Goal: Task Accomplishment & Management: Manage account settings

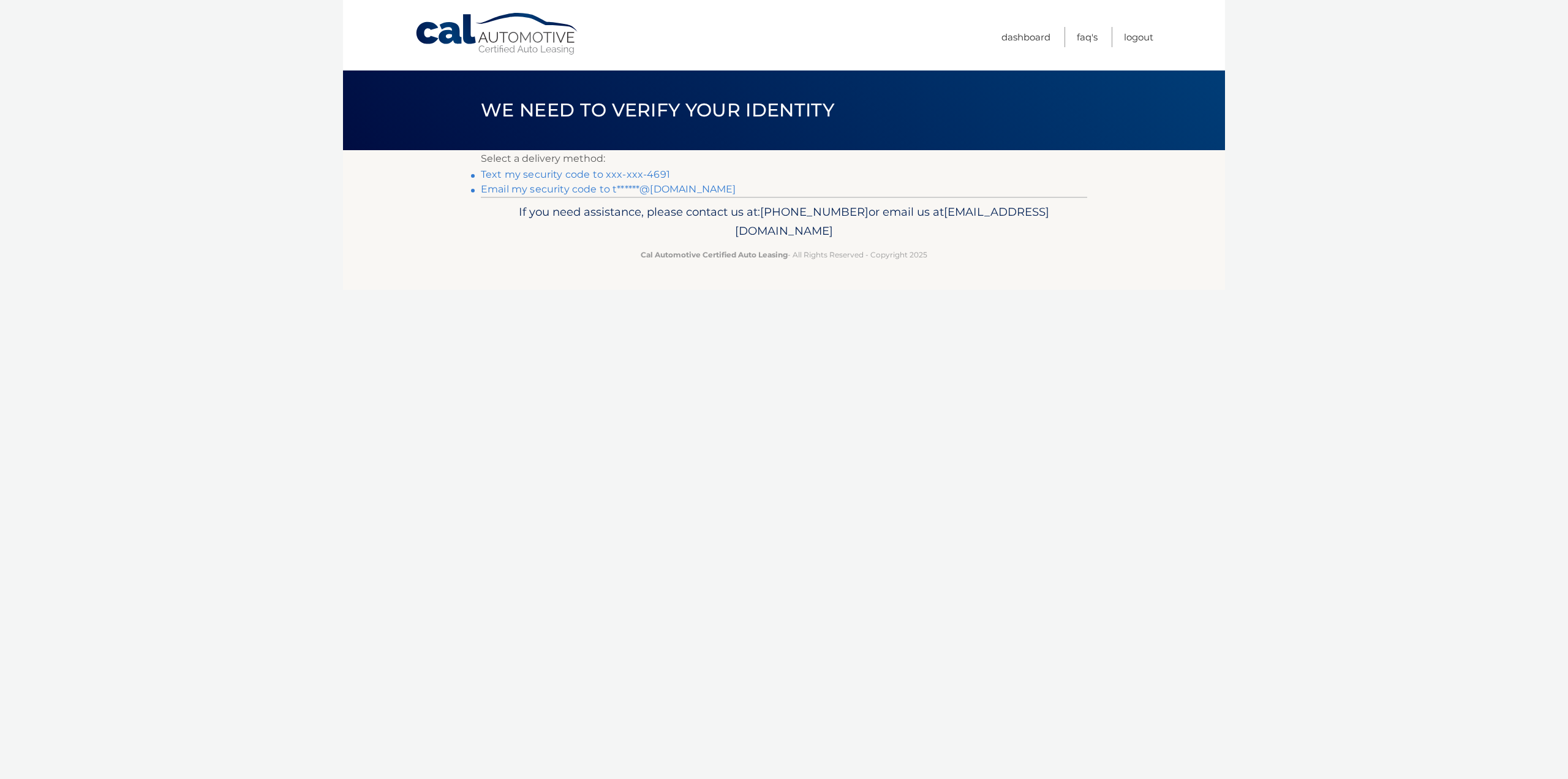
click at [638, 170] on link "Text my security code to xxx-xxx-4691" at bounding box center [576, 174] width 189 height 11
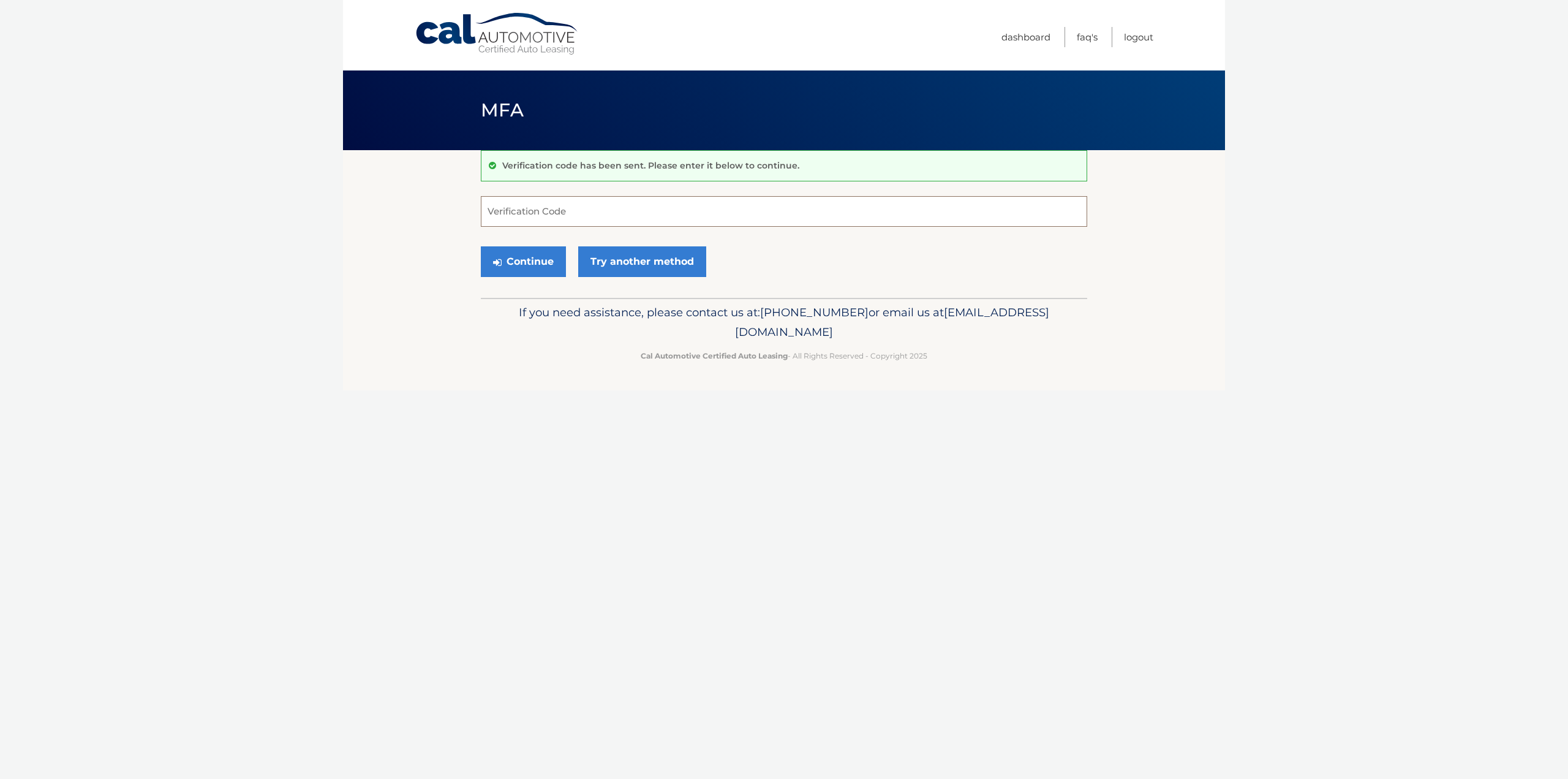
click at [616, 205] on input "Verification Code" at bounding box center [784, 211] width 606 height 31
type input "507444"
click at [481, 246] on button "Continue" at bounding box center [523, 261] width 85 height 31
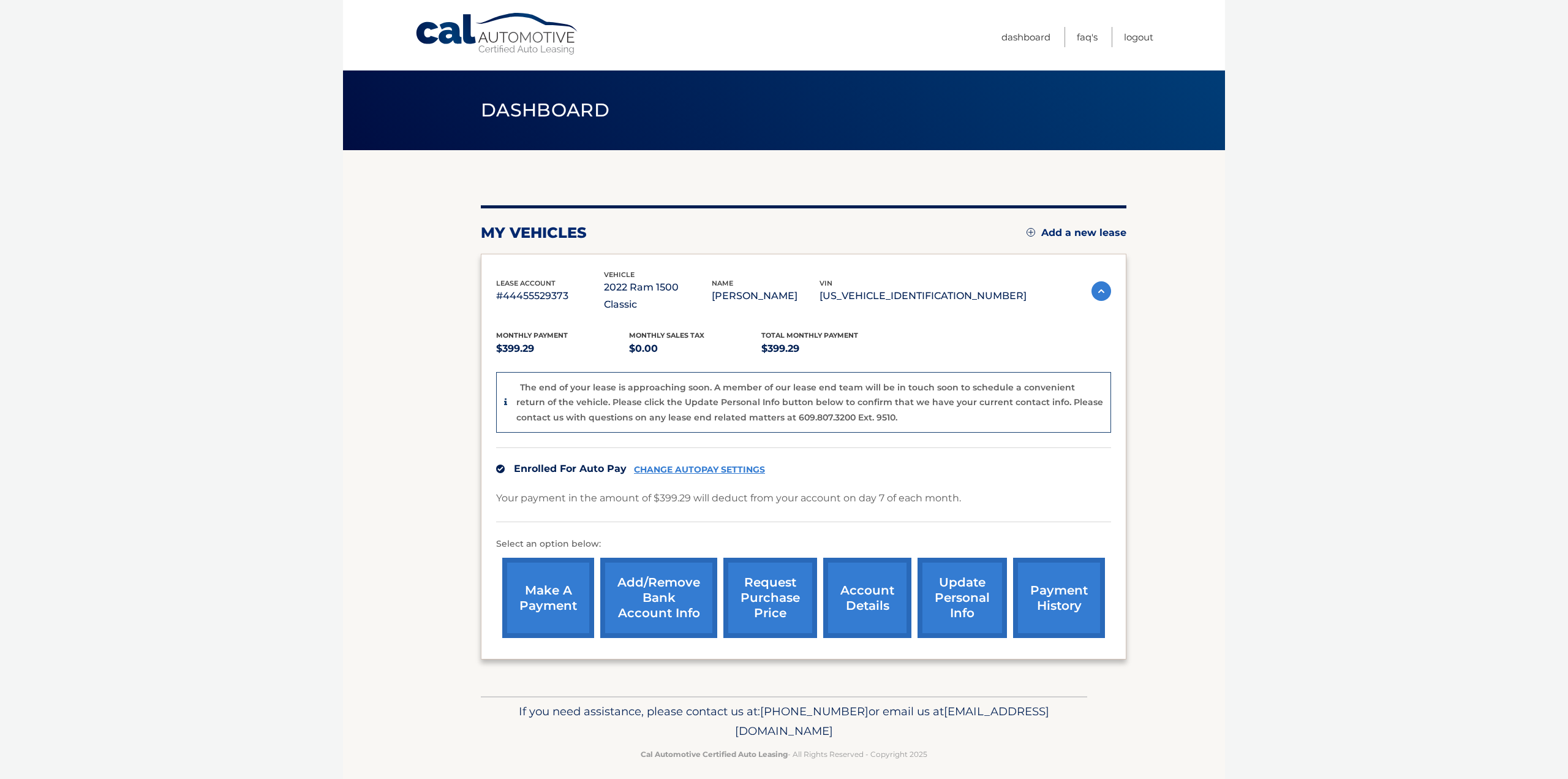
click at [964, 572] on link "update personal info" at bounding box center [962, 598] width 90 height 80
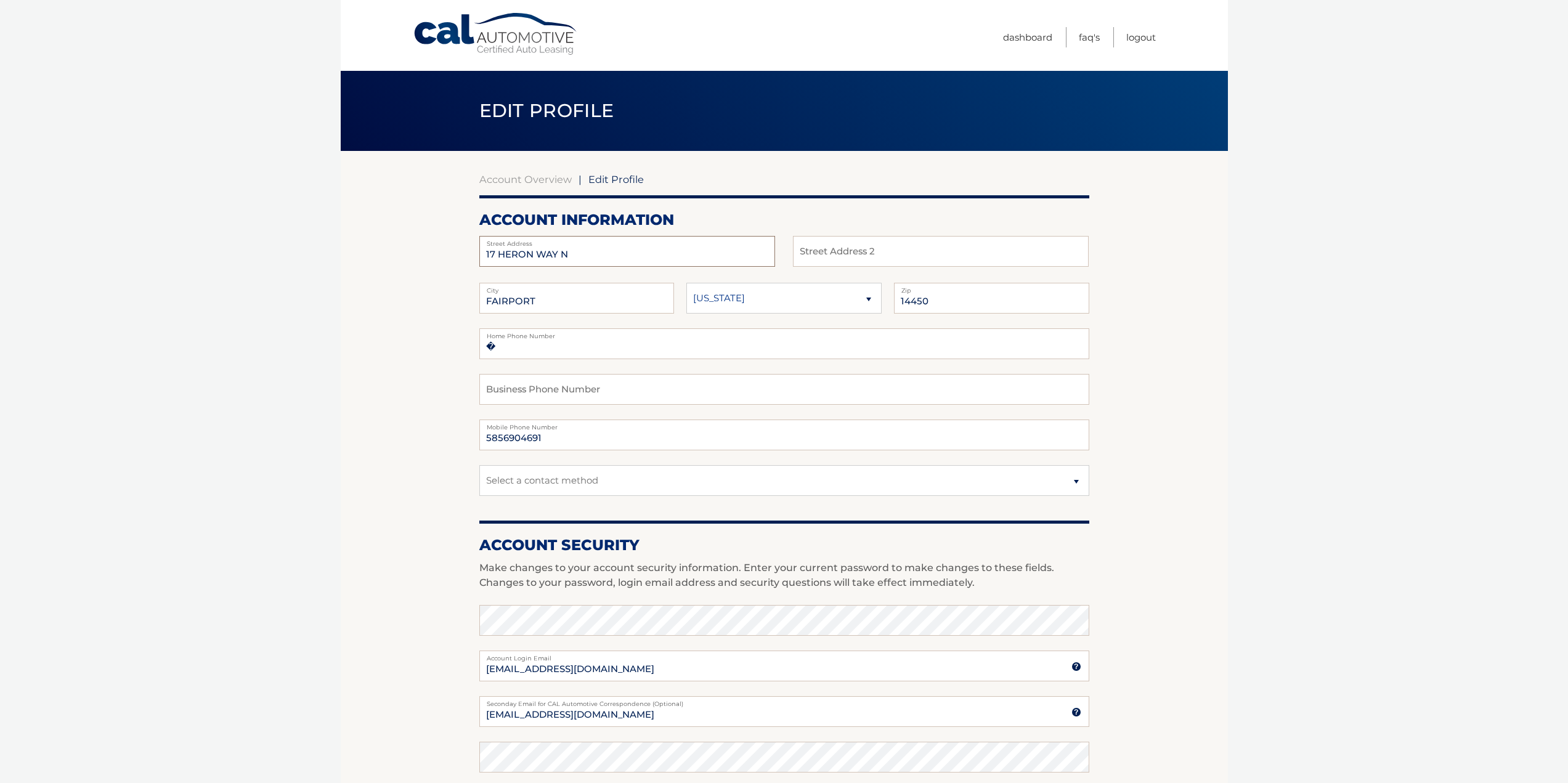
drag, startPoint x: 617, startPoint y: 250, endPoint x: 388, endPoint y: 261, distance: 229.3
click at [375, 258] on section "Account Overview | Edit Profile account information 17 HERON WAY N Street Addre…" at bounding box center [784, 599] width 887 height 897
type input "375 Wildwood Drive"
drag, startPoint x: 527, startPoint y: 308, endPoint x: 512, endPoint y: 301, distance: 16.6
click at [512, 301] on input "FAIRPORT" at bounding box center [577, 298] width 196 height 31
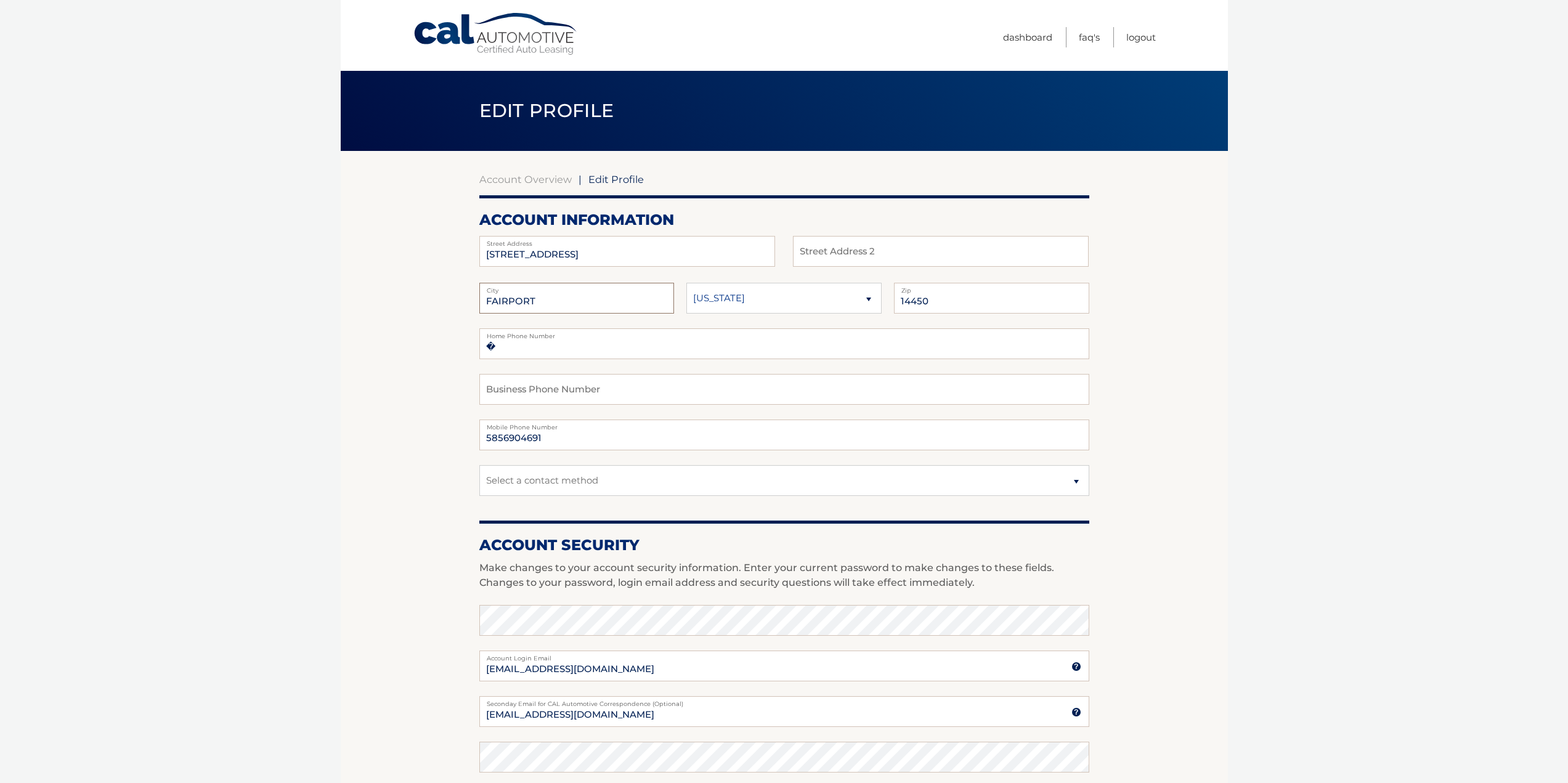
drag, startPoint x: 557, startPoint y: 307, endPoint x: 373, endPoint y: 305, distance: 184.0
click at [373, 304] on section "Account Overview | Edit Profile account information 375 Wildwood Drive Street A…" at bounding box center [784, 599] width 887 height 897
type input "Rochester"
type input "14616"
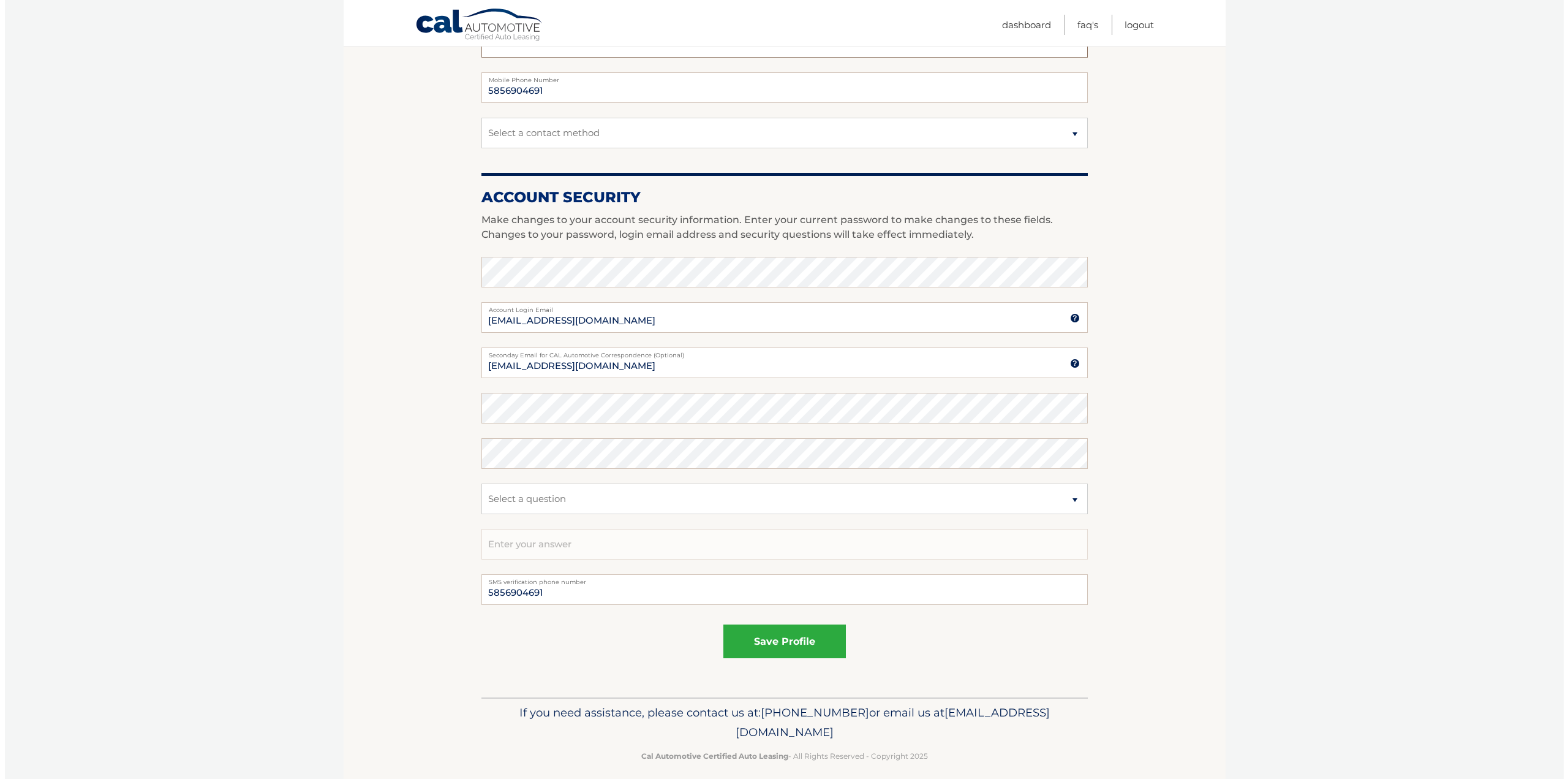
scroll to position [357, 0]
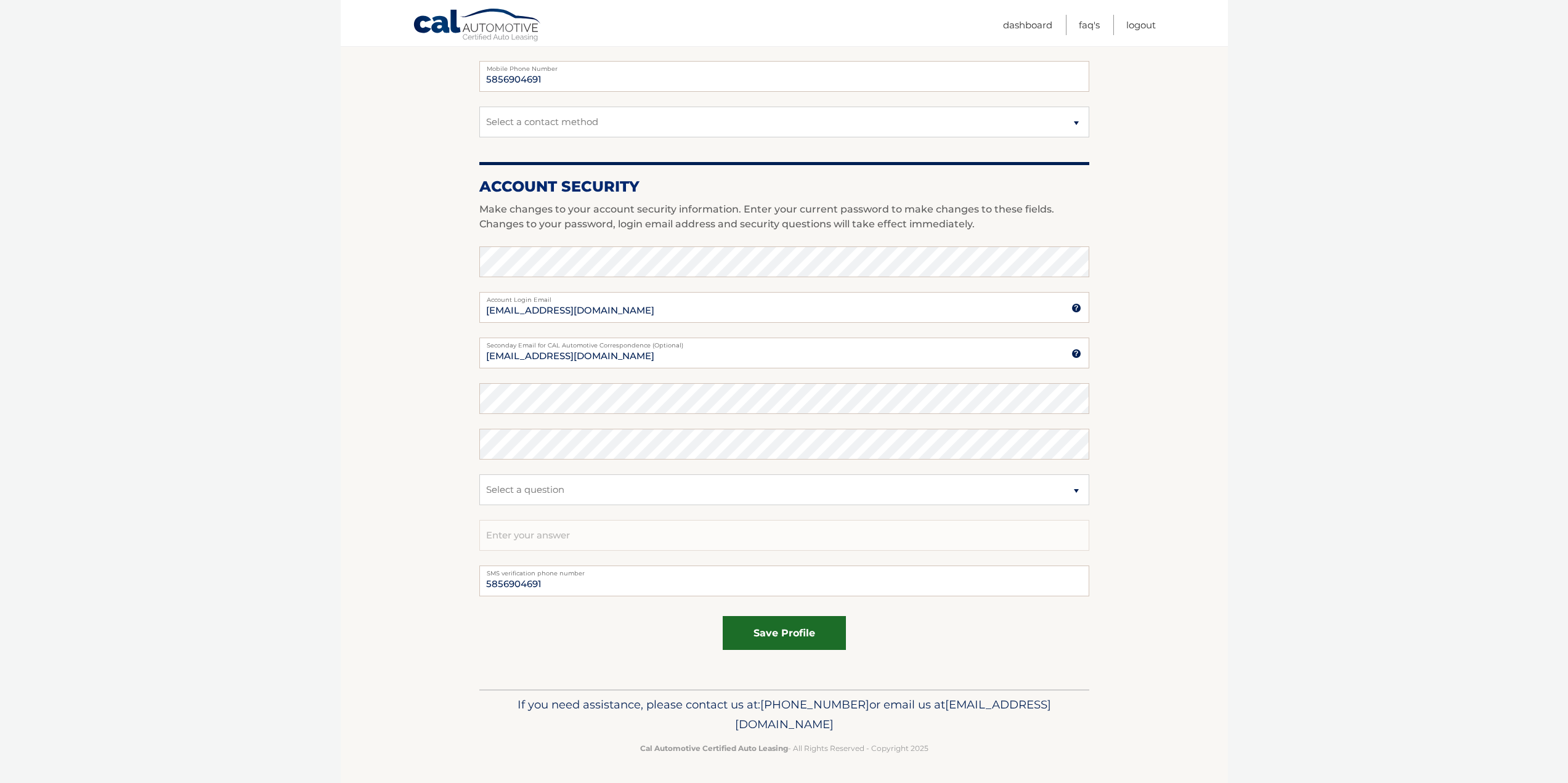
click at [782, 634] on button "save profile" at bounding box center [784, 632] width 123 height 34
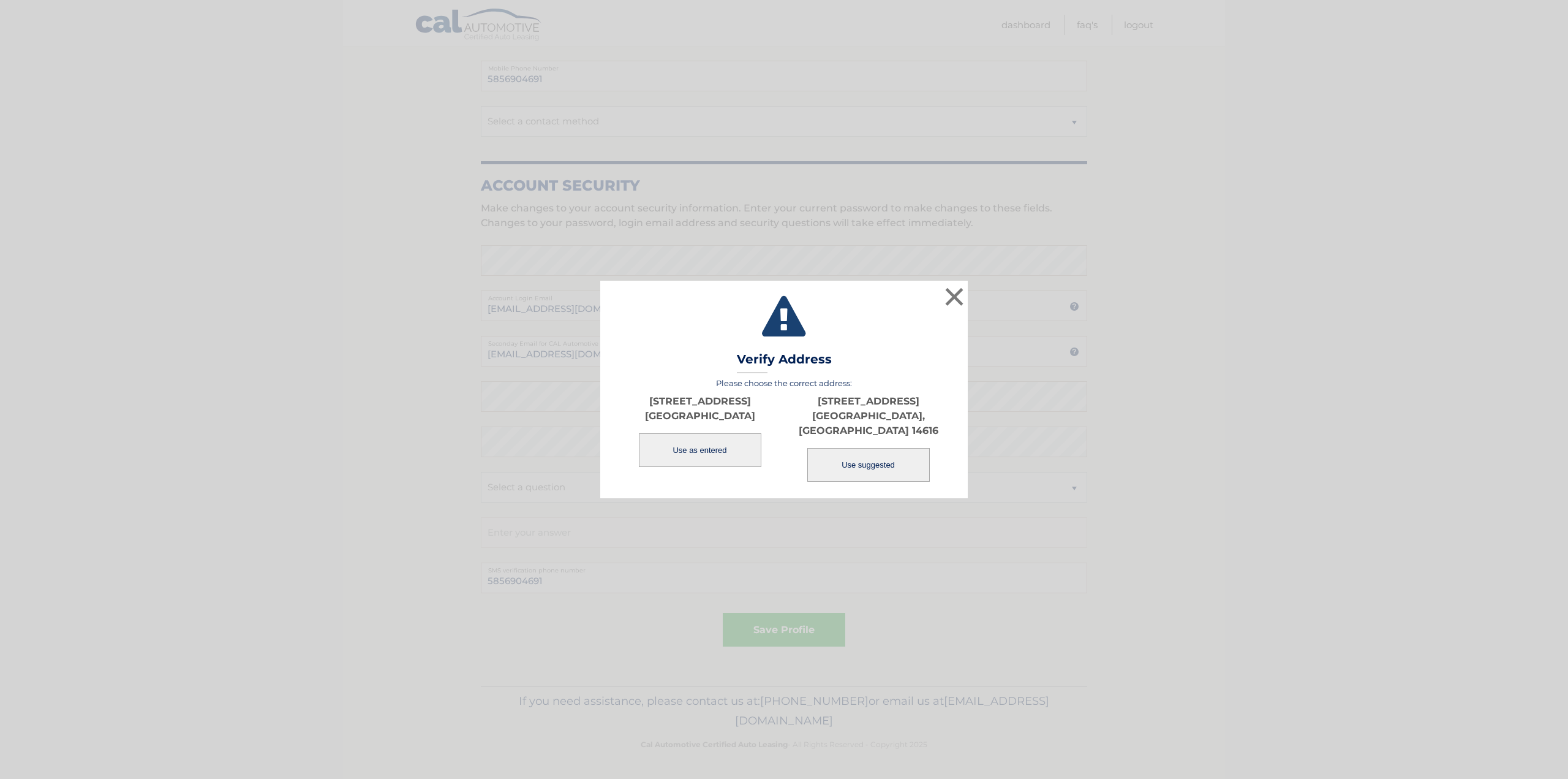
click at [883, 453] on button "Use suggested" at bounding box center [868, 465] width 123 height 34
type input "375 WILDWOOD DR"
type input "ROCHESTER"
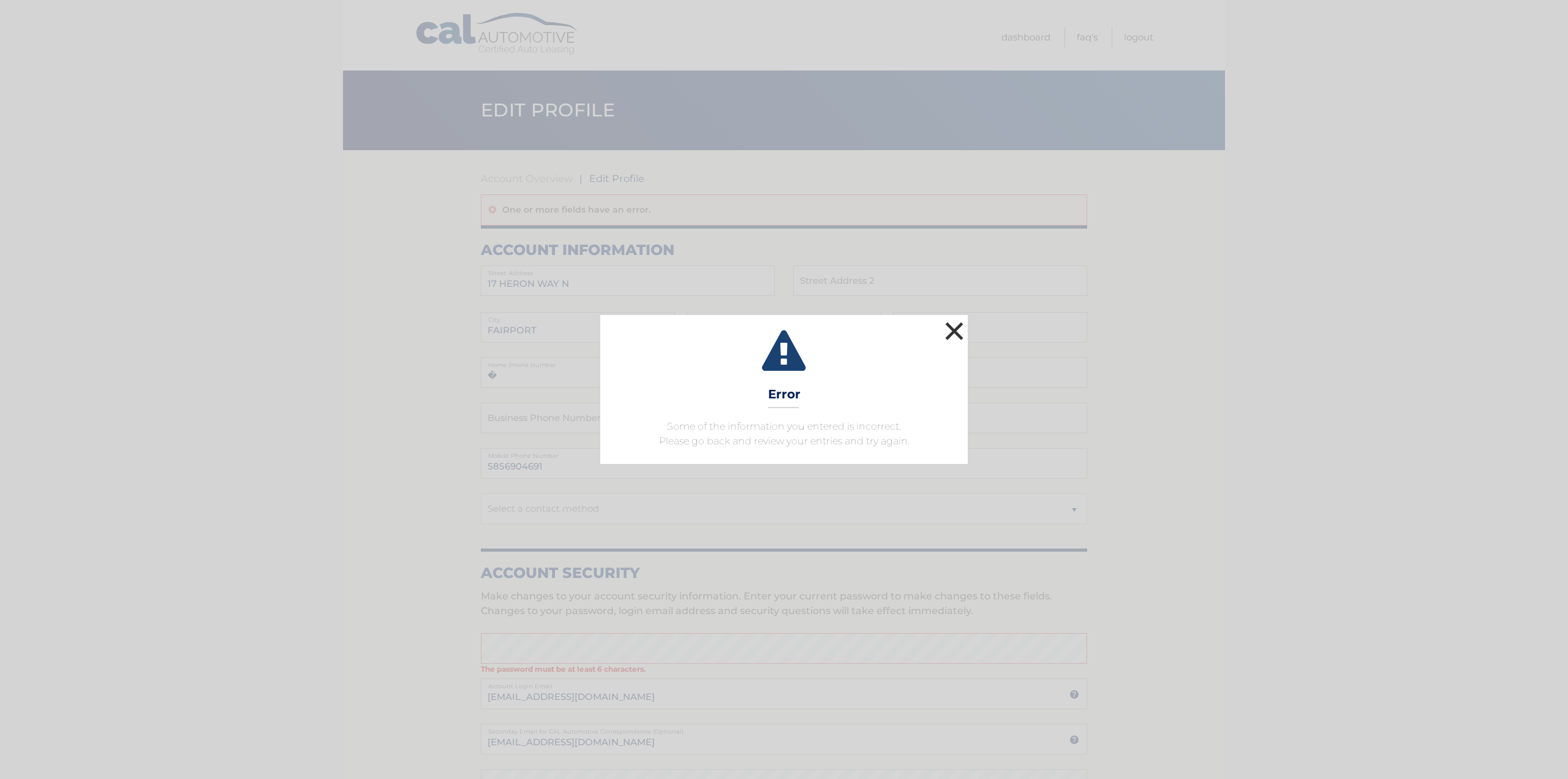
click at [954, 328] on button "×" at bounding box center [954, 331] width 24 height 24
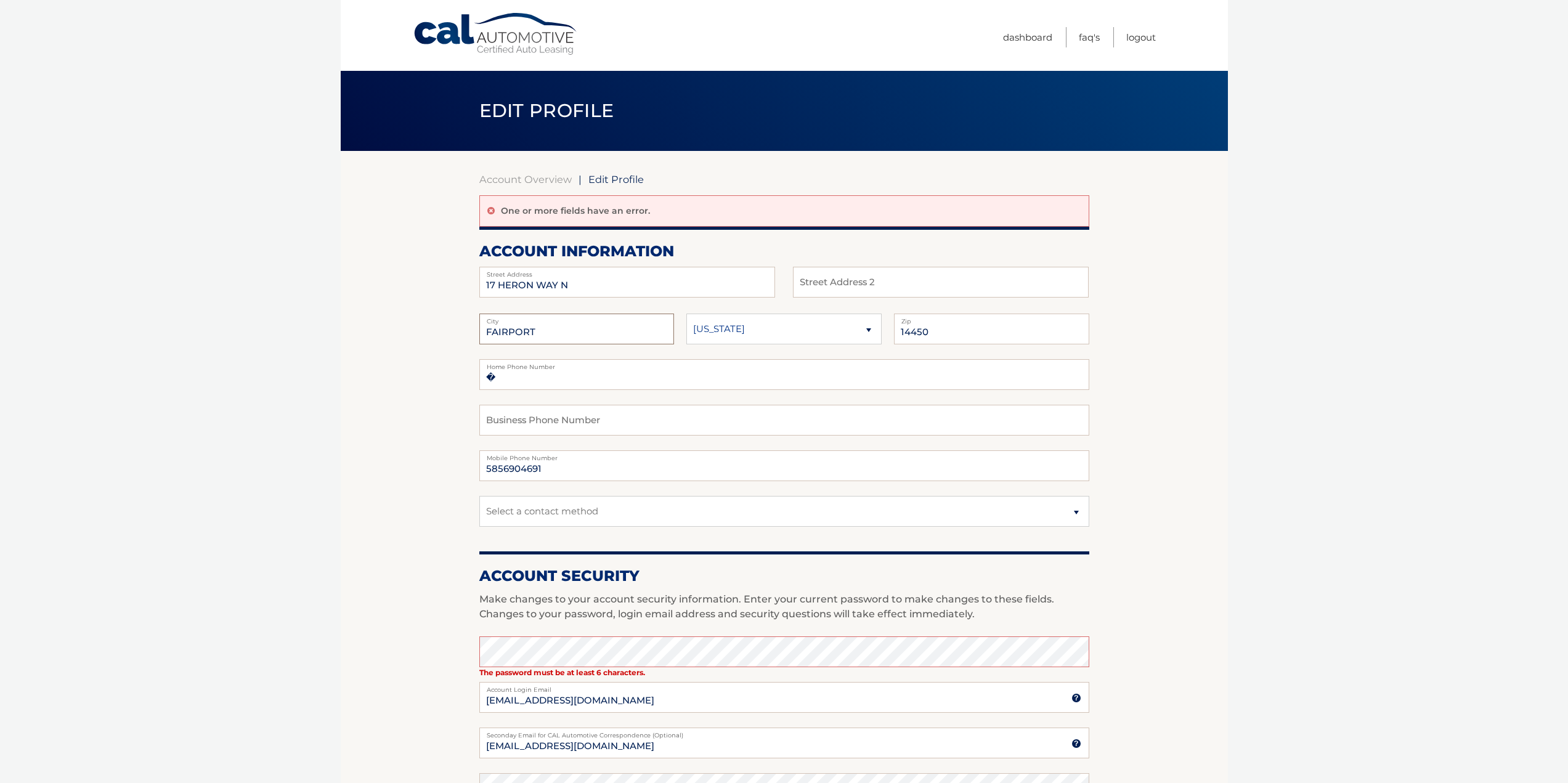
click at [565, 331] on input "FAIRPORT" at bounding box center [577, 328] width 196 height 31
drag, startPoint x: 589, startPoint y: 284, endPoint x: 431, endPoint y: 288, distance: 158.1
click at [431, 288] on section "Account Overview | Edit Profile One or more fields have an error. account infor…" at bounding box center [784, 615] width 887 height 928
type input "375 Wildwood Drive"
drag, startPoint x: 534, startPoint y: 337, endPoint x: 372, endPoint y: 344, distance: 162.2
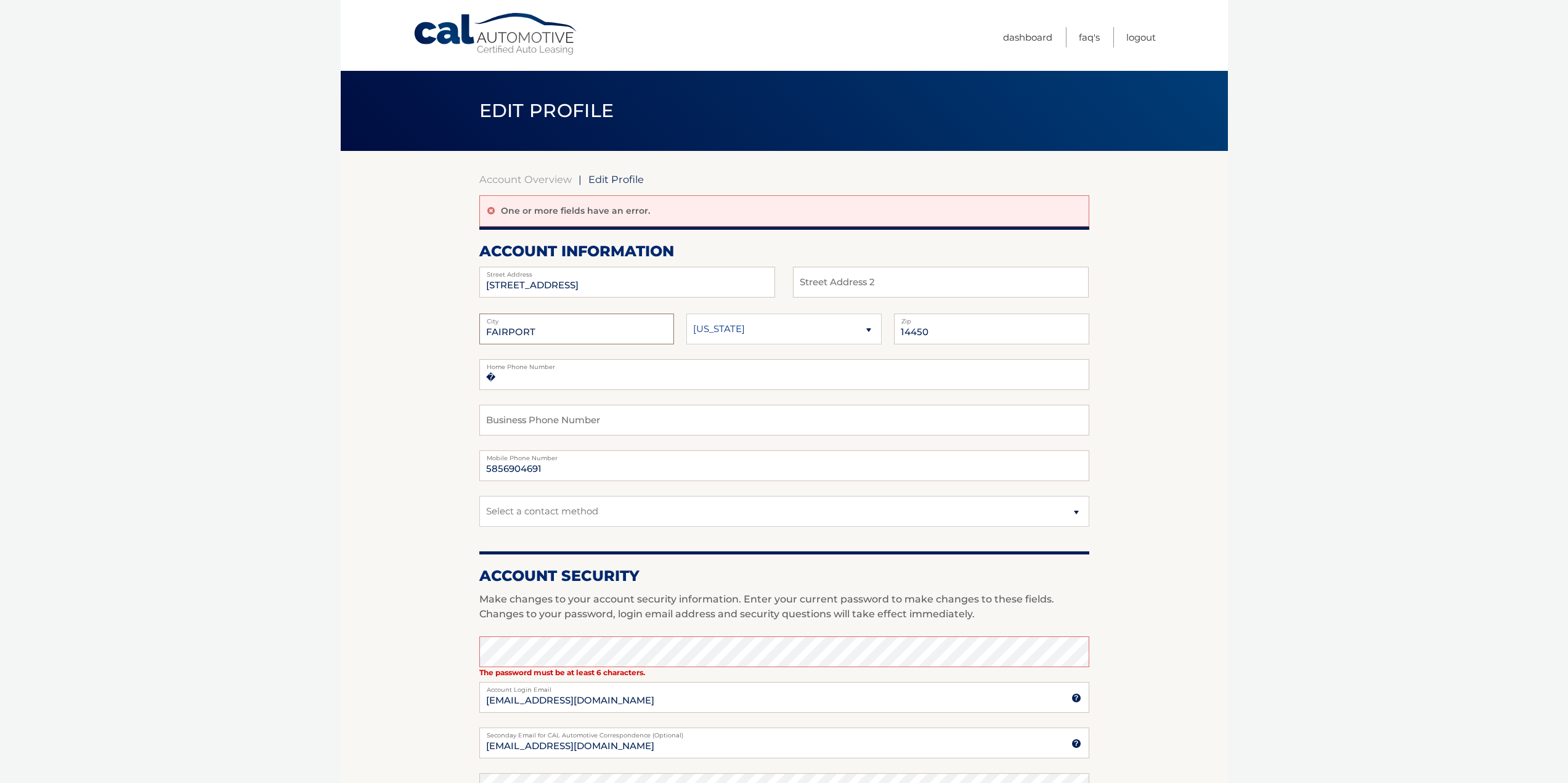
click at [372, 344] on section "Account Overview | Edit Profile One or more fields have an error. account infor…" at bounding box center [784, 615] width 887 height 928
type input "Rochester"
drag, startPoint x: 942, startPoint y: 336, endPoint x: 811, endPoint y: 346, distance: 131.4
click at [842, 340] on fieldset "Rochester City Alaska Alabama Arkansas State 14450 Zip" at bounding box center [784, 336] width 610 height 45
type input "14616"
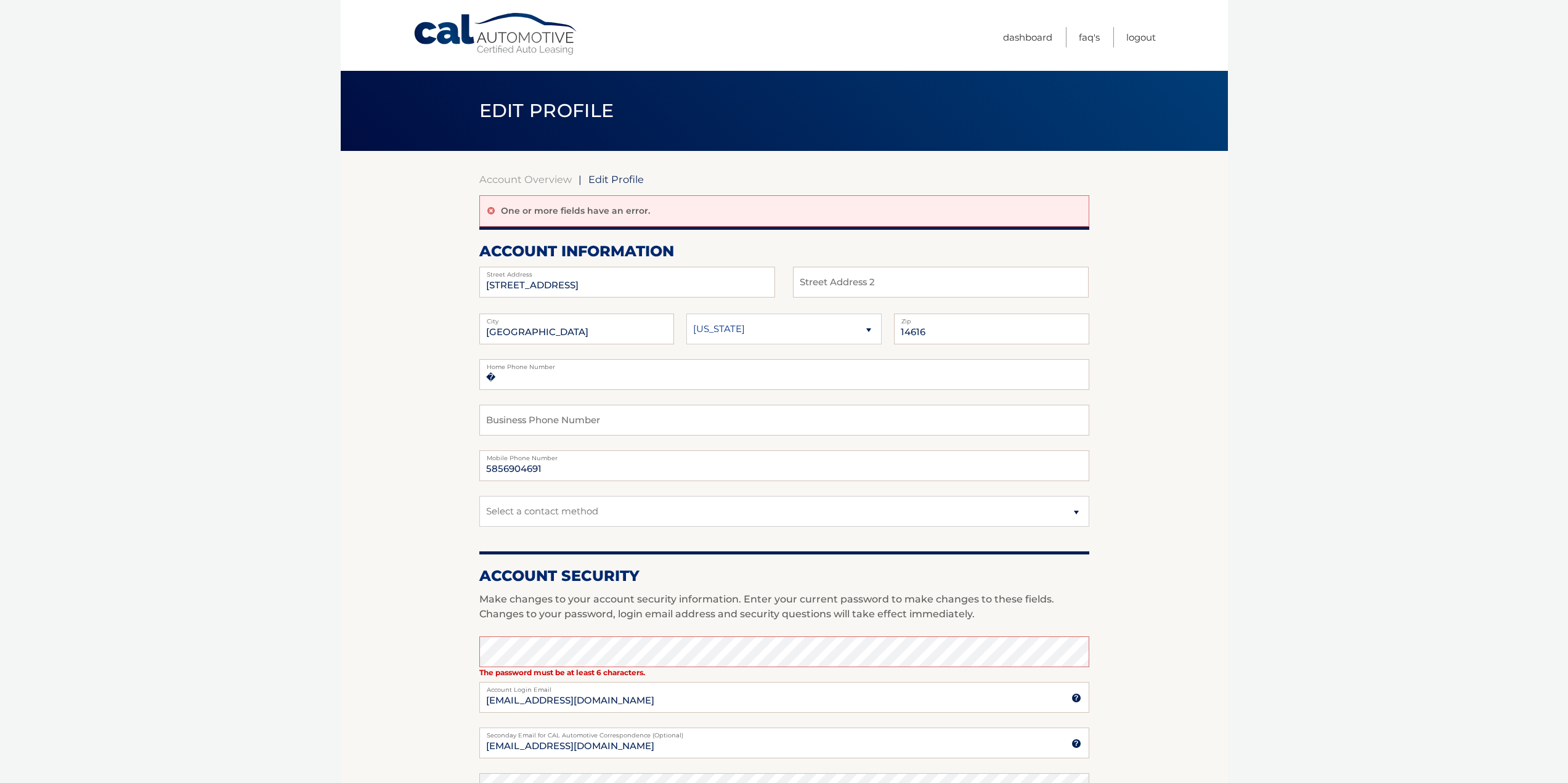
click at [380, 431] on section "Account Overview | Edit Profile One or more fields have an error. account infor…" at bounding box center [784, 615] width 887 height 928
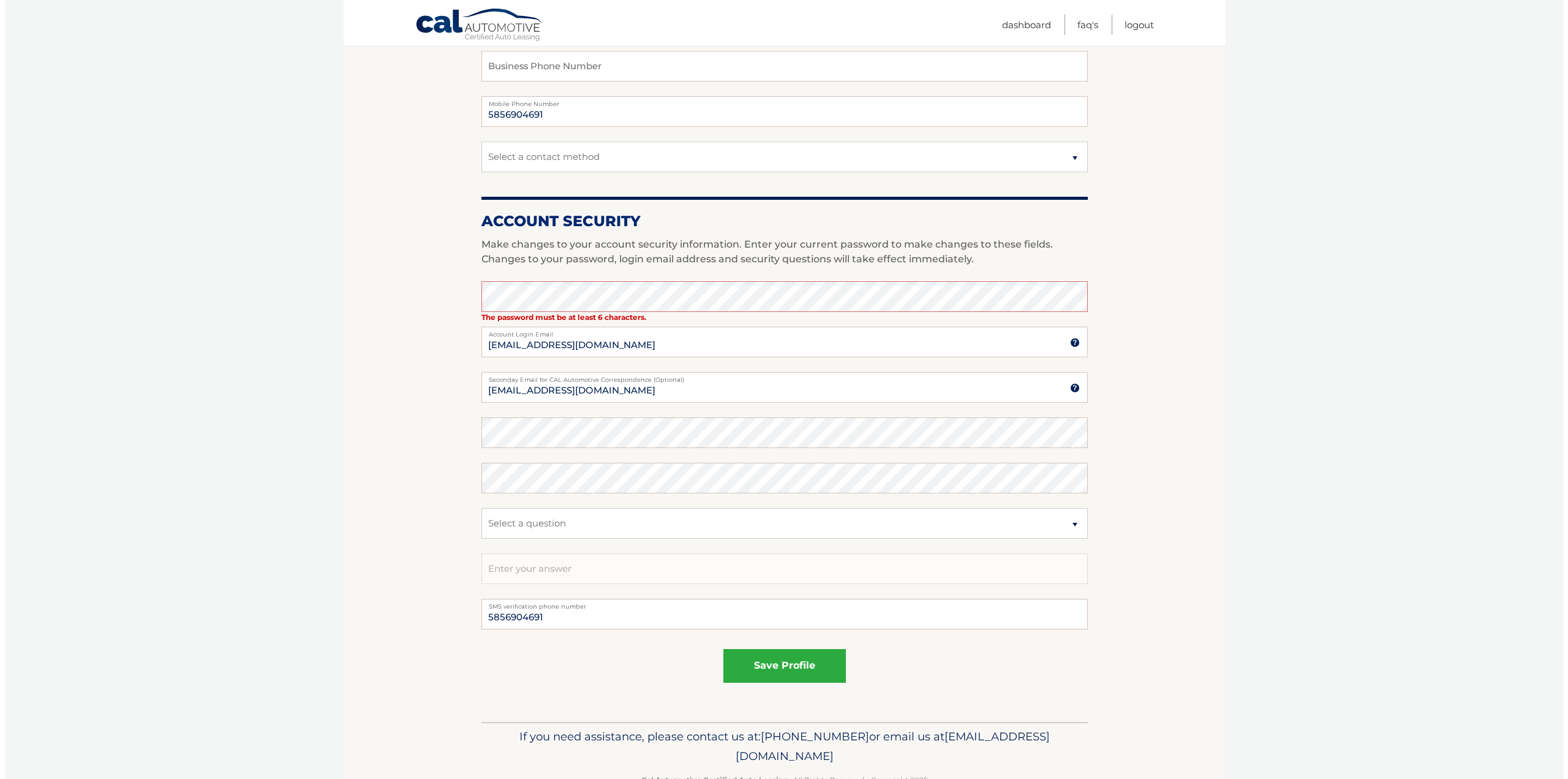
scroll to position [368, 0]
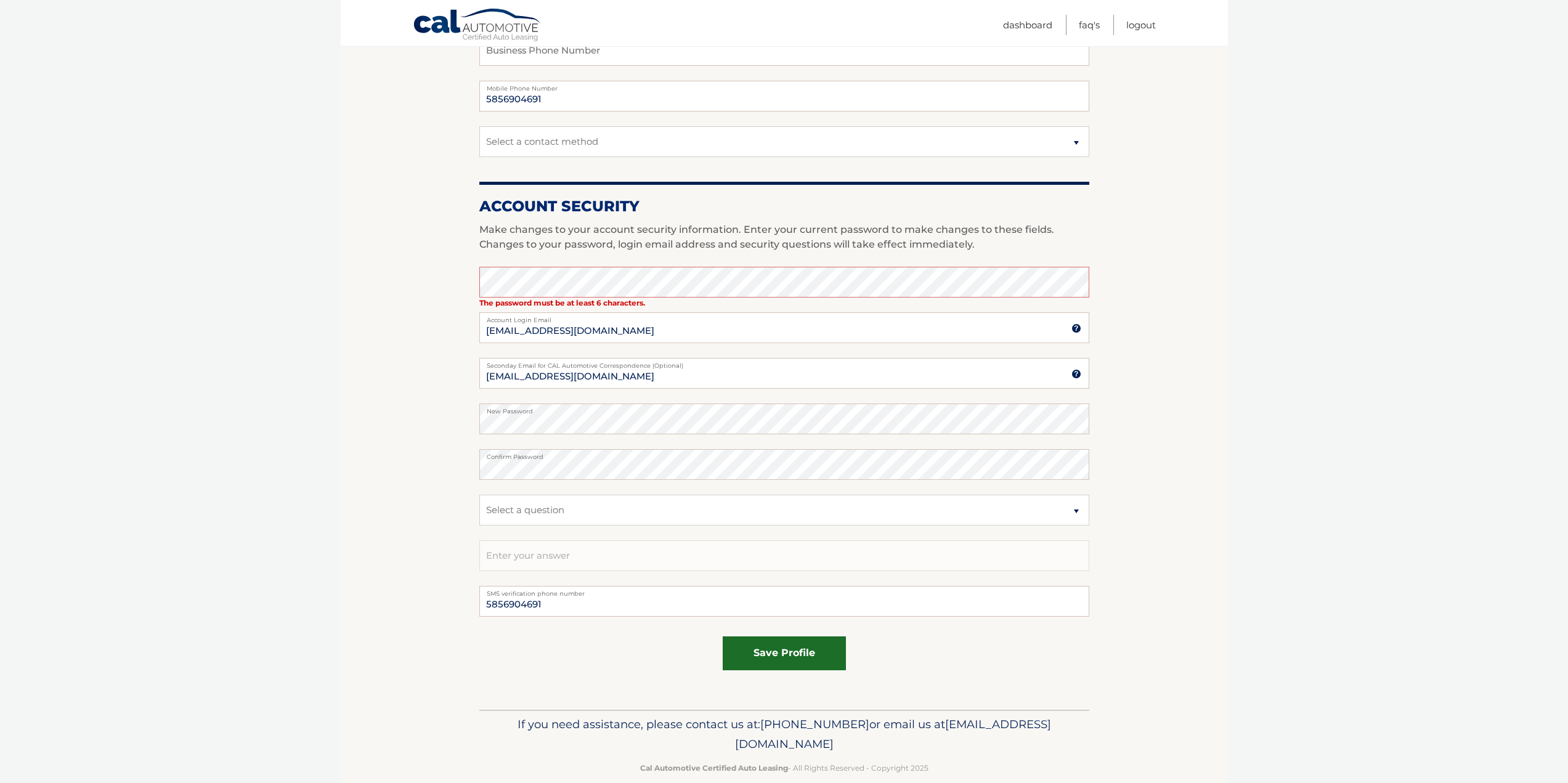
click at [796, 656] on button "save profile" at bounding box center [784, 653] width 123 height 34
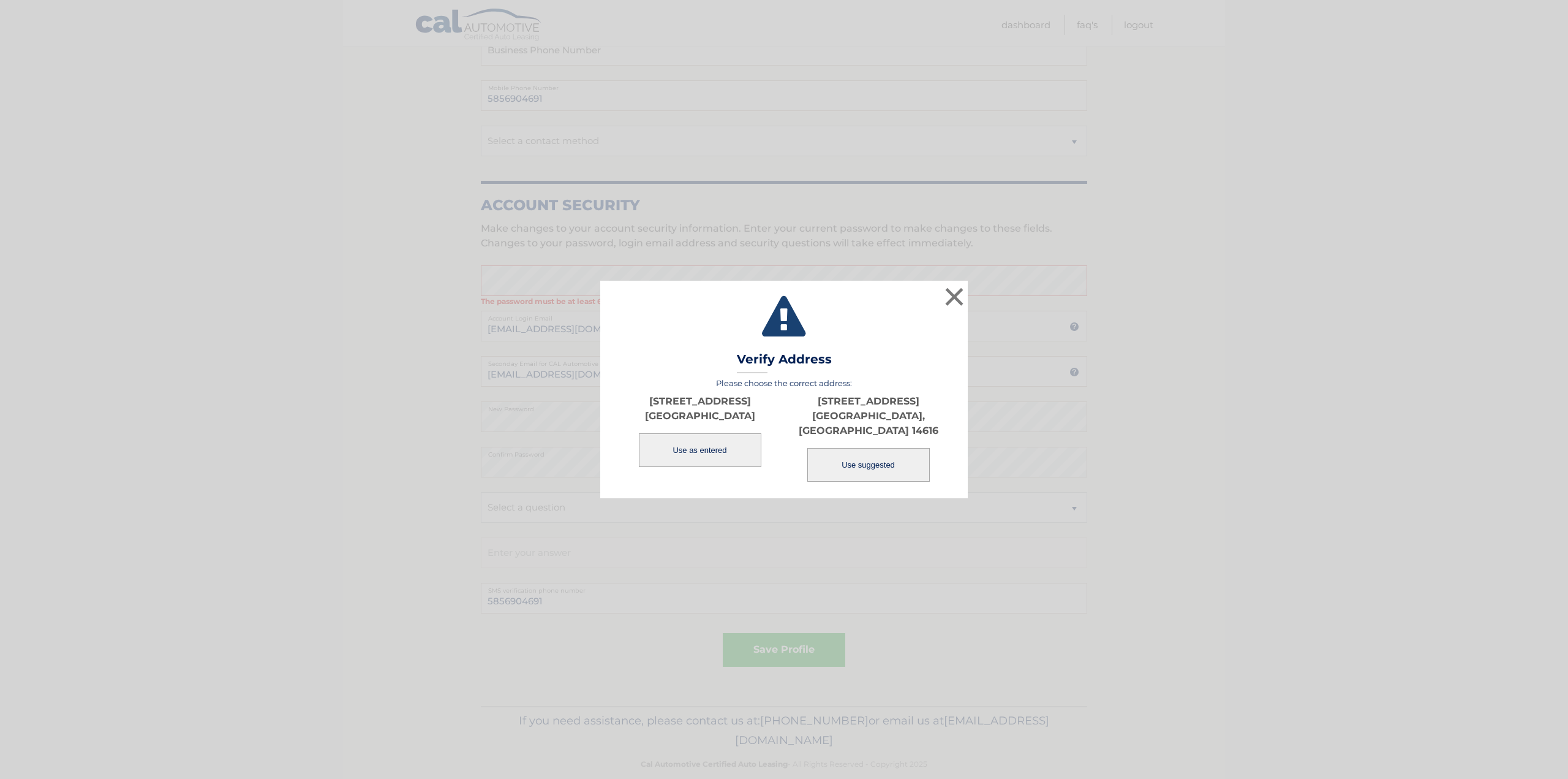
click at [879, 456] on button "Use suggested" at bounding box center [868, 465] width 123 height 34
type input "375 WILDWOOD DR"
type input "ROCHESTER"
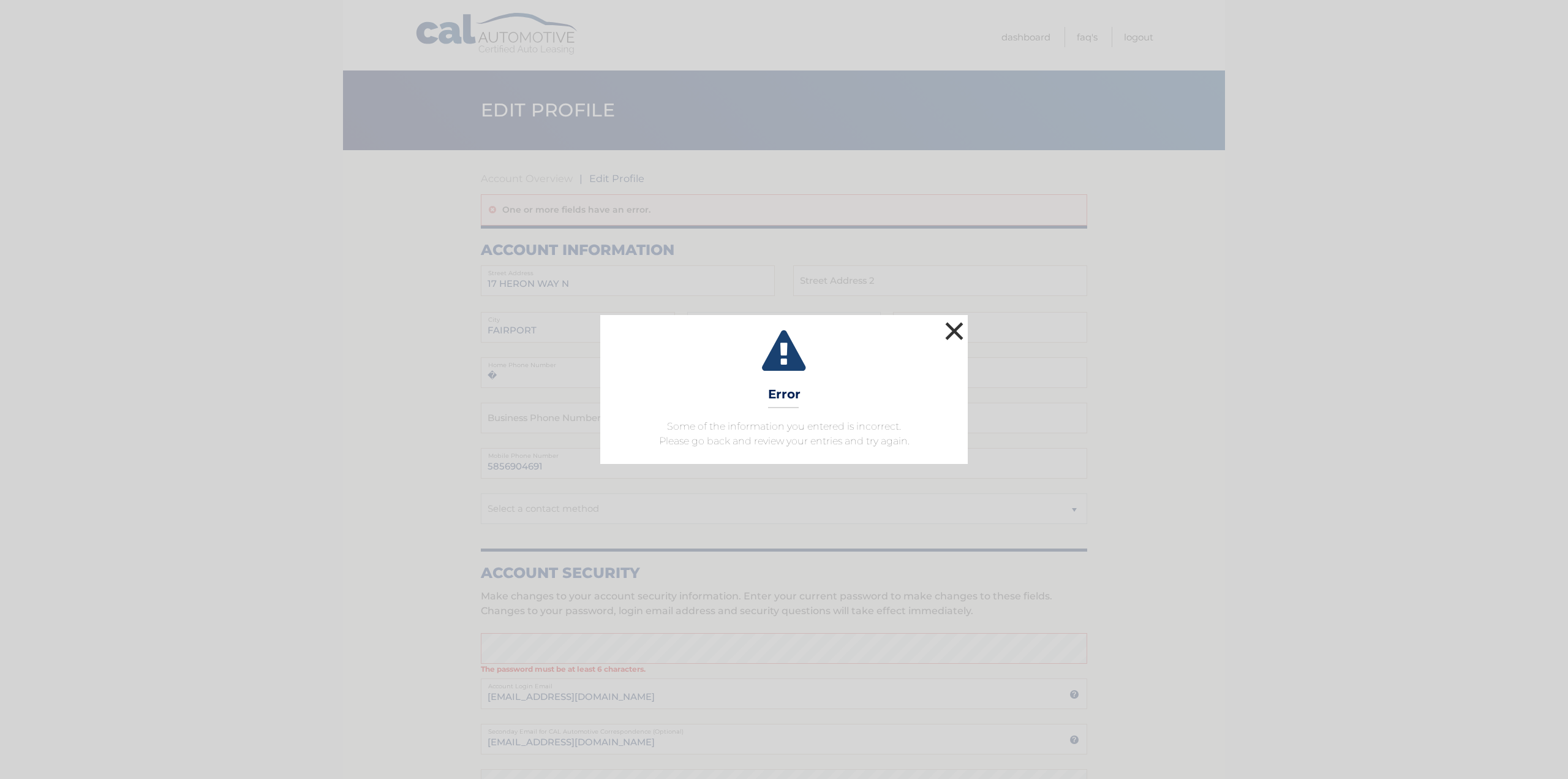
click at [958, 327] on button "×" at bounding box center [954, 331] width 24 height 24
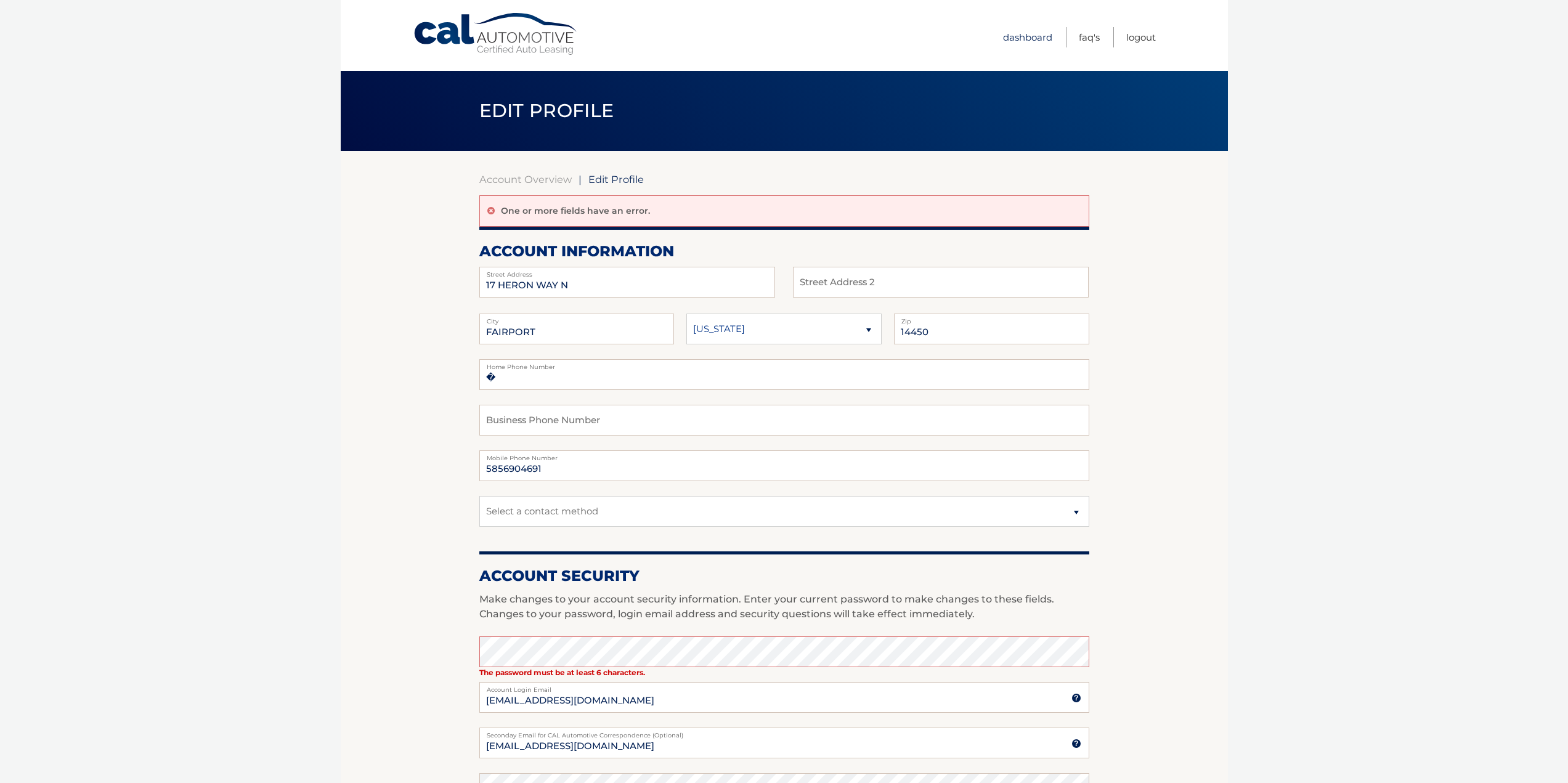
click at [1023, 36] on link "Dashboard" at bounding box center [1027, 38] width 49 height 20
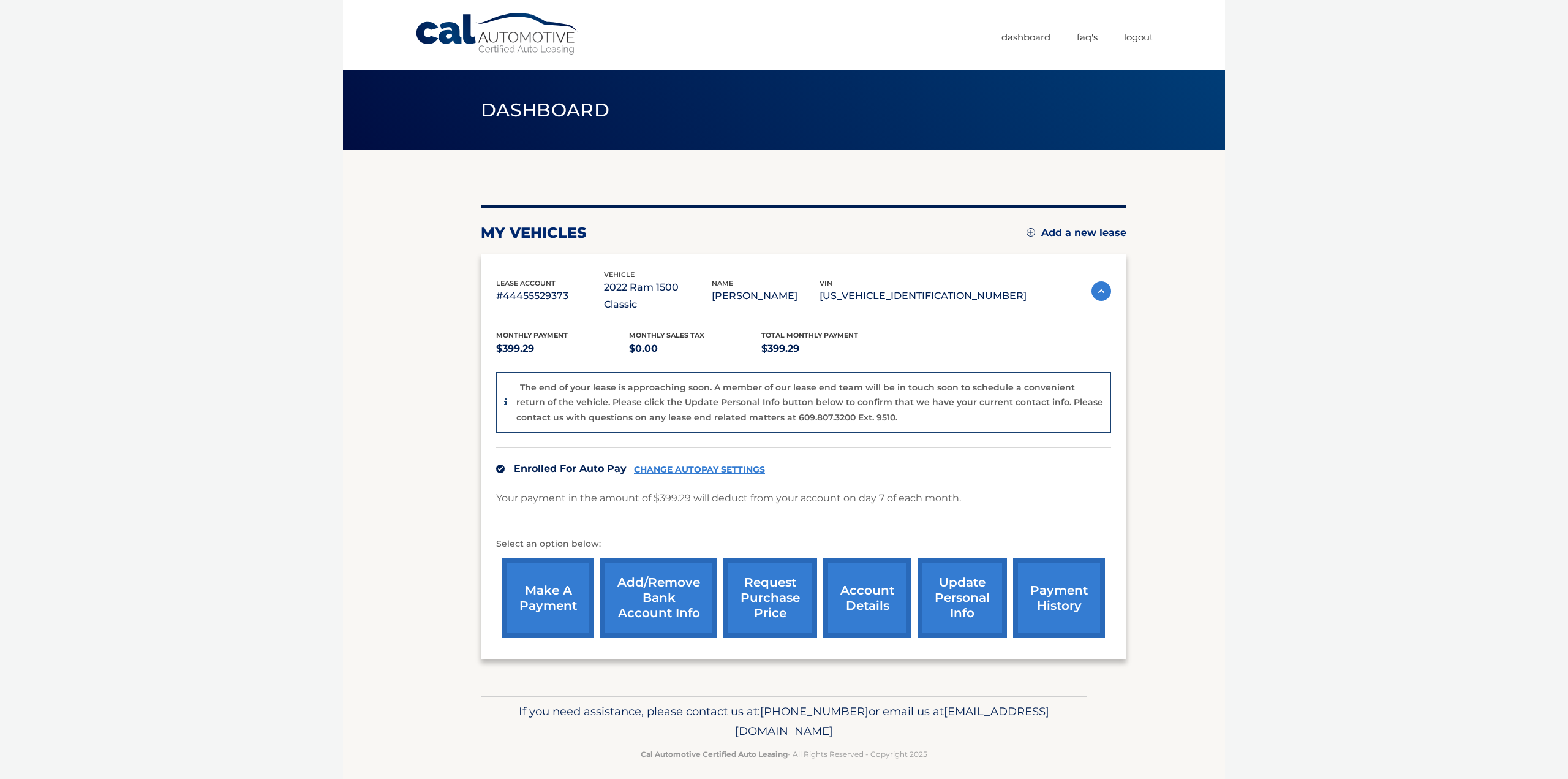
click at [949, 579] on link "update personal info" at bounding box center [962, 598] width 90 height 80
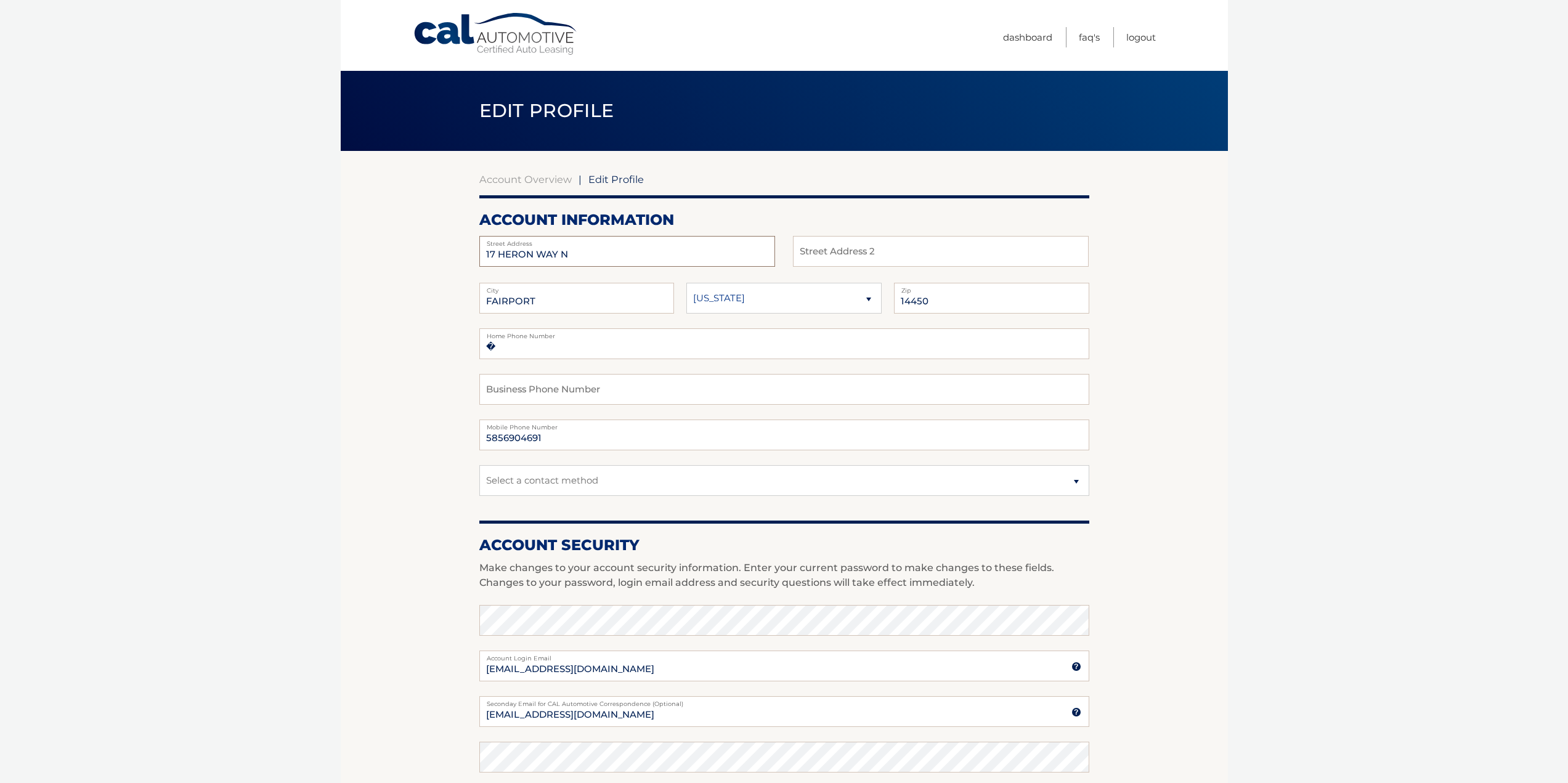
drag, startPoint x: 576, startPoint y: 251, endPoint x: 414, endPoint y: 261, distance: 162.3
click at [419, 258] on section "Account Overview | Edit Profile account information 17 HERON WAY N Street Addre…" at bounding box center [784, 599] width 887 height 897
type input "375 Wildwood Drive"
drag, startPoint x: 591, startPoint y: 304, endPoint x: 346, endPoint y: 316, distance: 245.3
click at [346, 316] on section "Account Overview | Edit Profile account information 375 Wildwood Drive Street A…" at bounding box center [784, 599] width 887 height 897
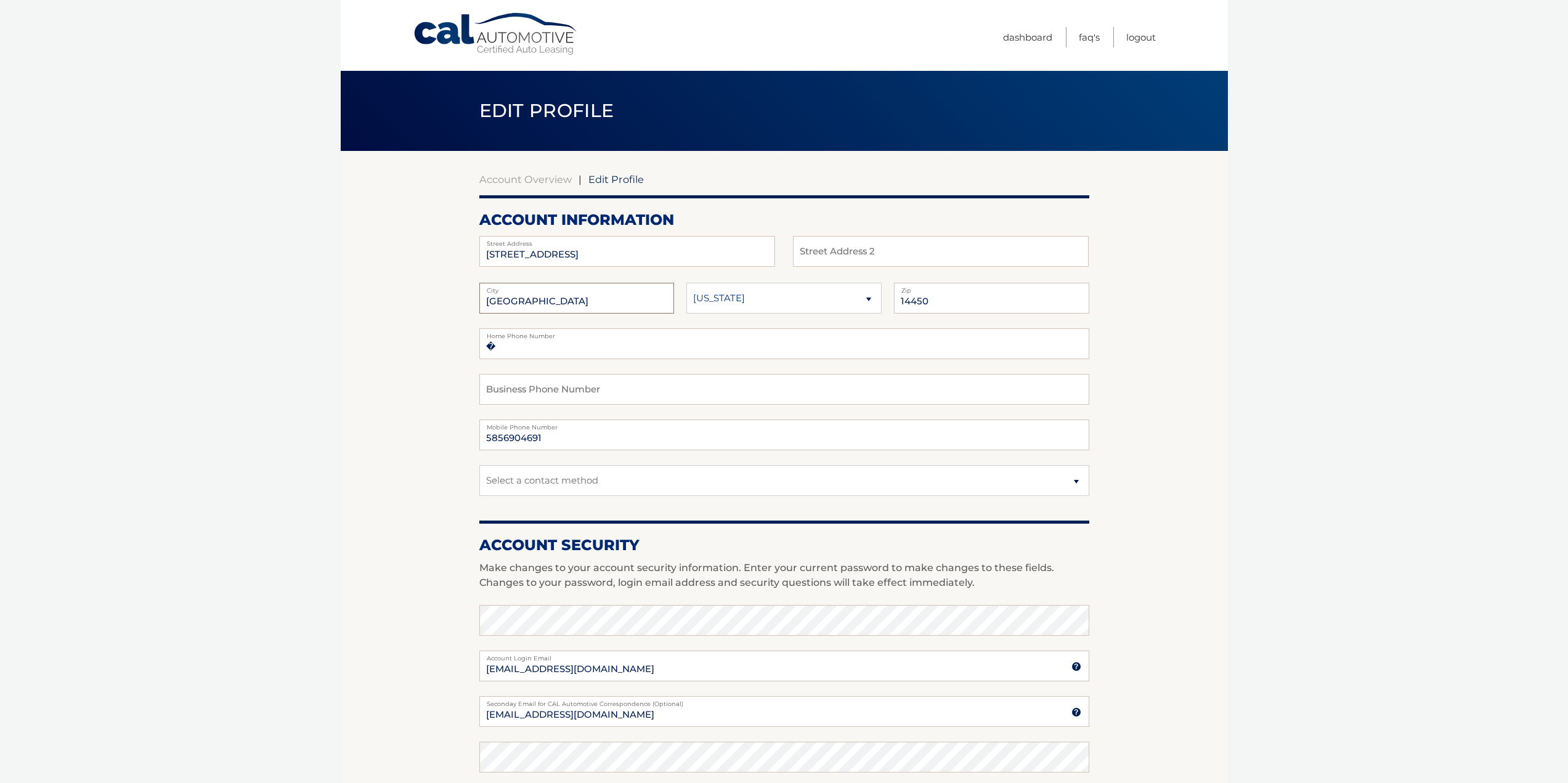
type input "Rochester"
type input "14616"
click at [561, 351] on input "�" at bounding box center [784, 344] width 610 height 31
click at [489, 350] on input "�" at bounding box center [784, 344] width 610 height 31
type input "5856904691"
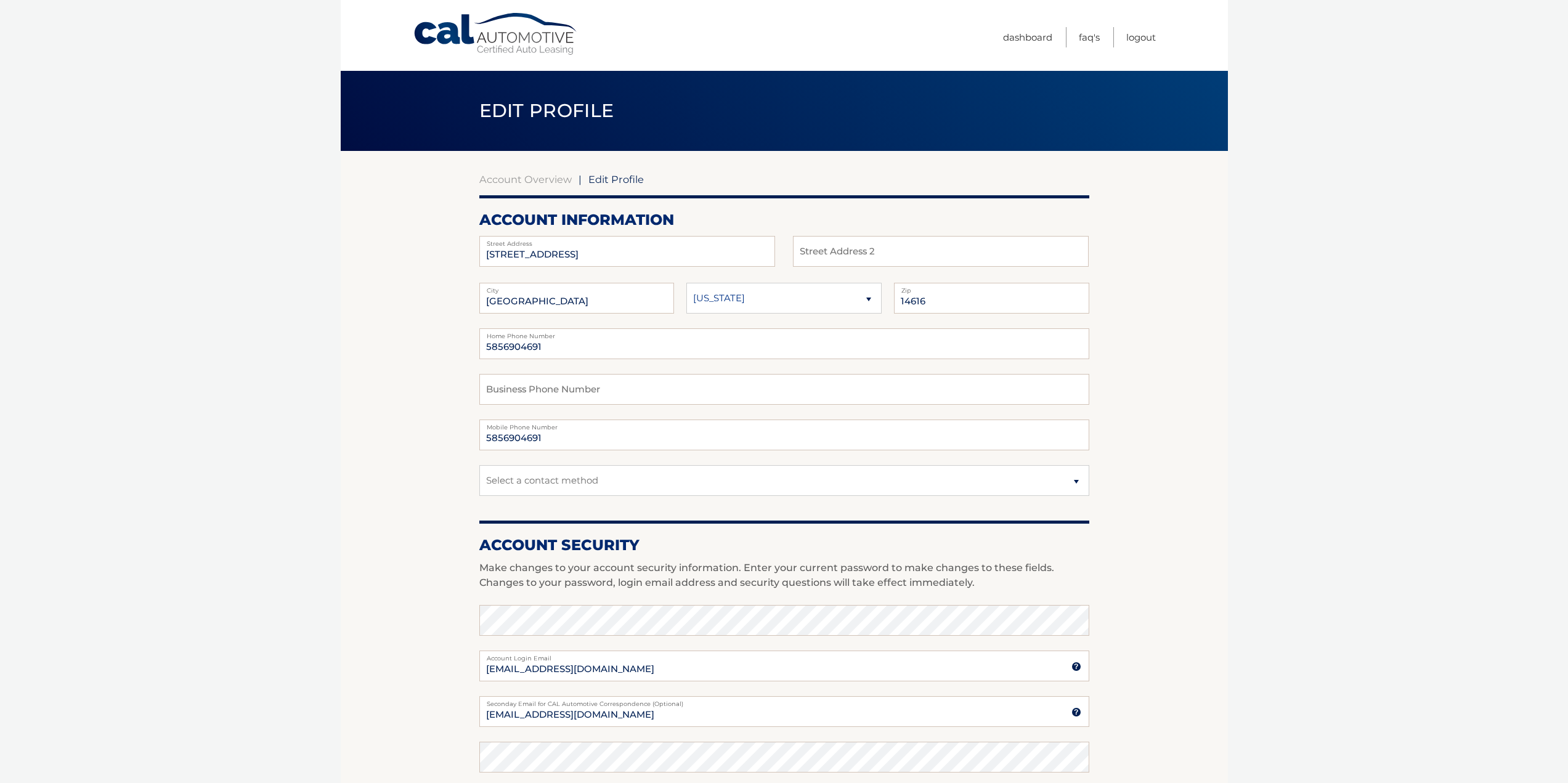
click at [404, 410] on section "Account Overview | Edit Profile account information 375 Wildwood Drive Street A…" at bounding box center [784, 599] width 887 height 897
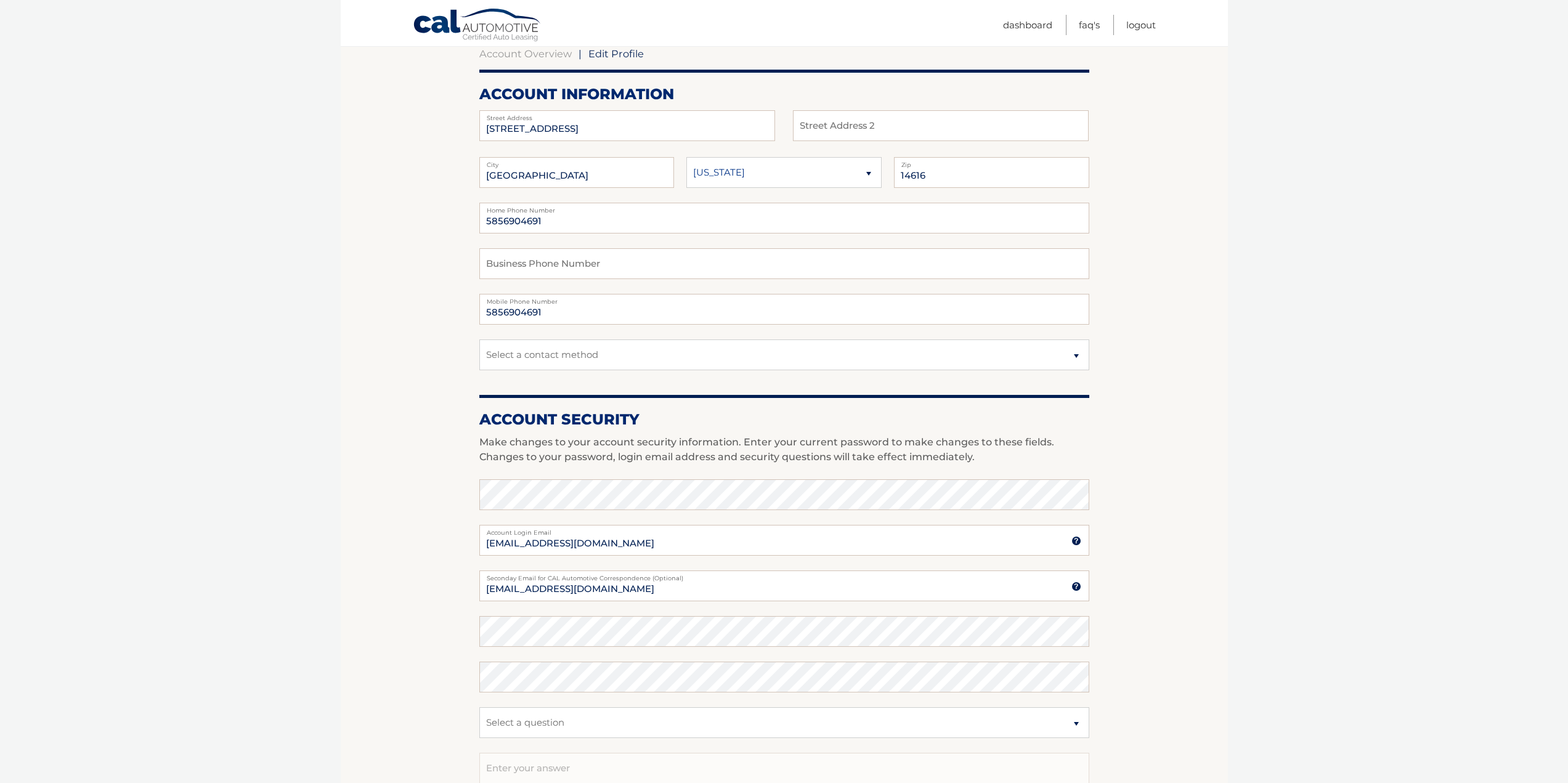
scroll to position [185, 0]
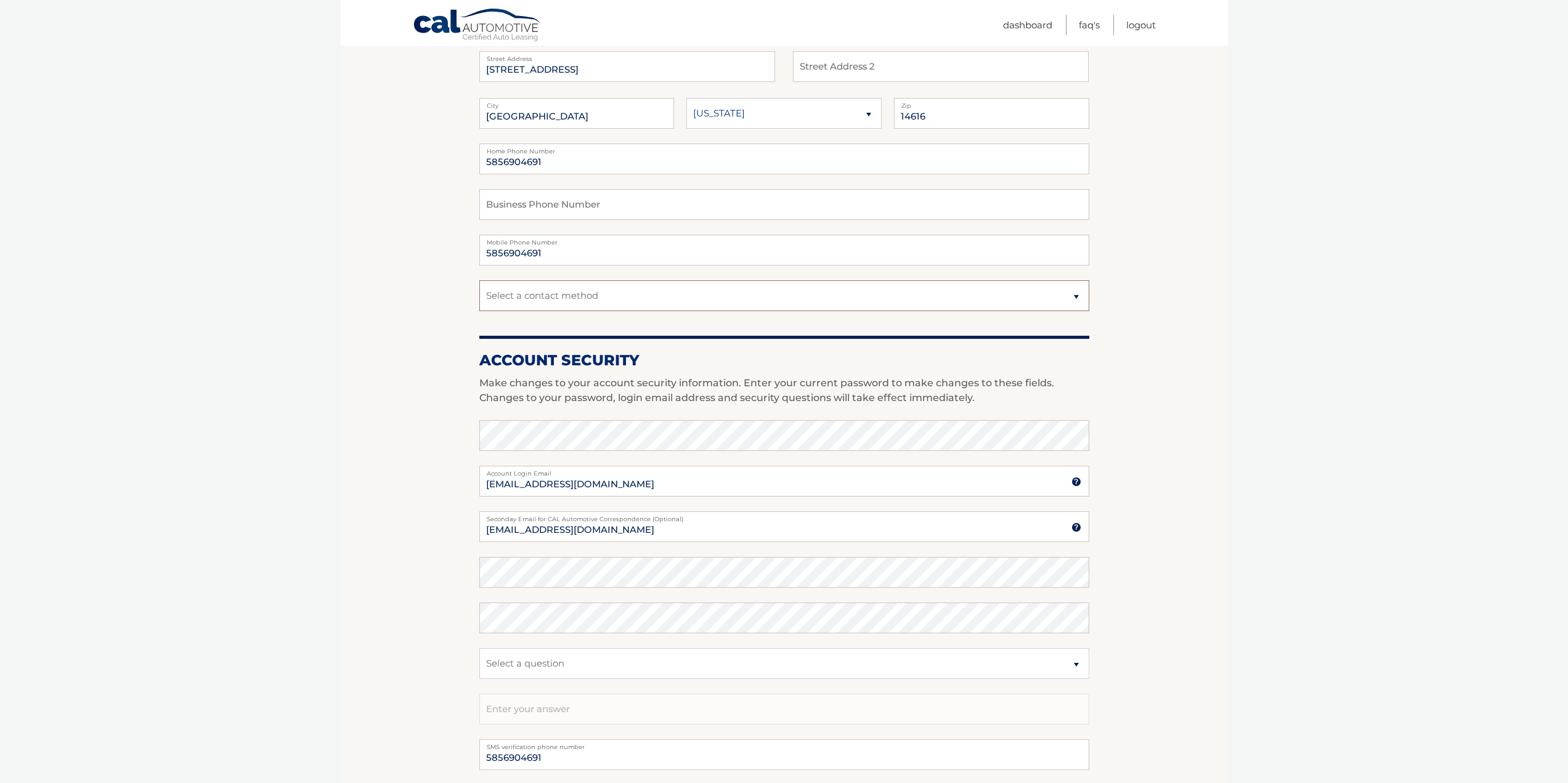
click at [625, 297] on select "Select a contact method Mobile Home" at bounding box center [784, 295] width 610 height 31
select select "1"
click at [479, 280] on select "Select a contact method Mobile Home" at bounding box center [784, 295] width 610 height 31
click at [423, 345] on section "Account Overview | Edit Profile account information 375 Wildwood Drive Street A…" at bounding box center [784, 414] width 887 height 897
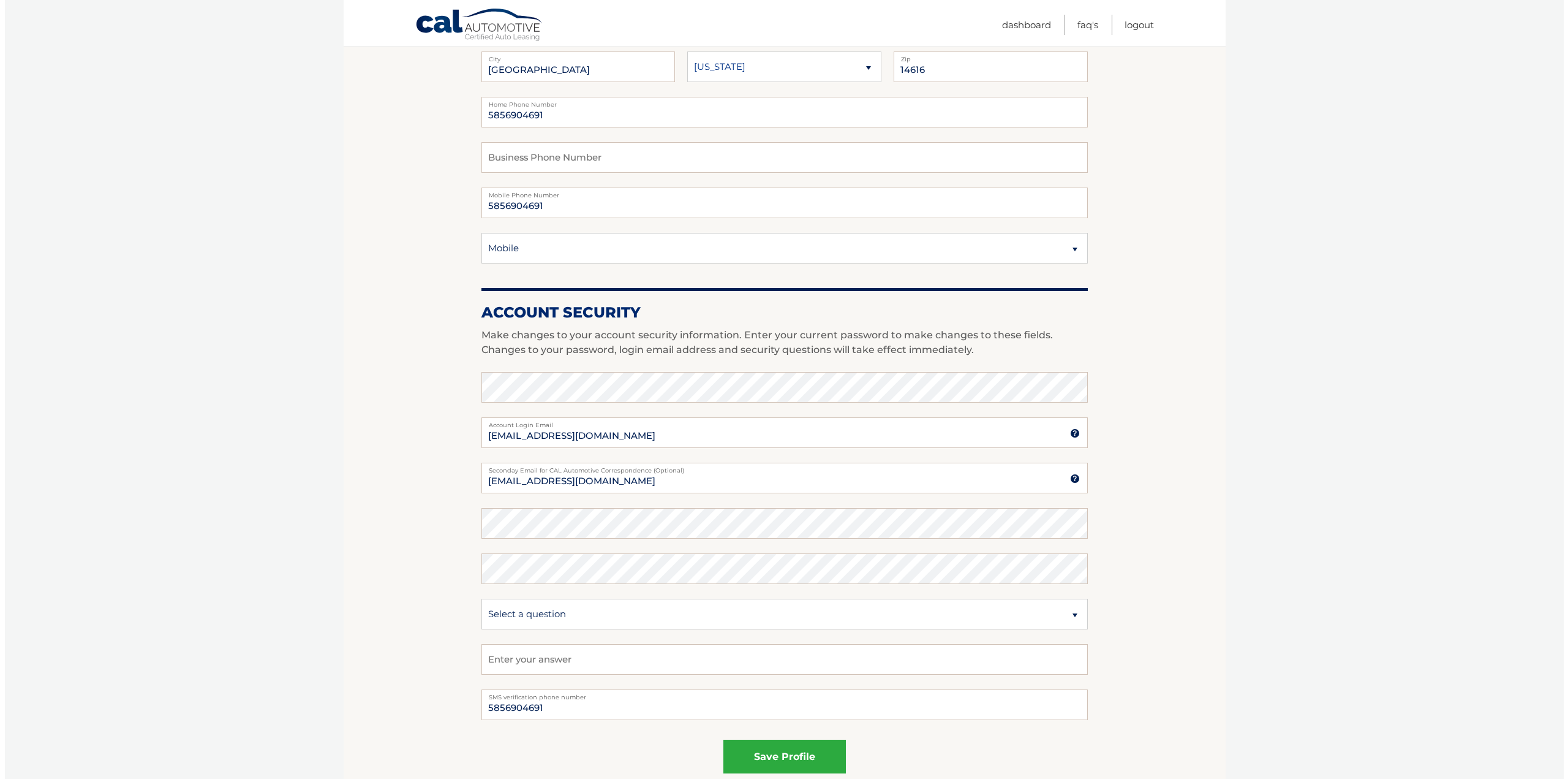
scroll to position [307, 0]
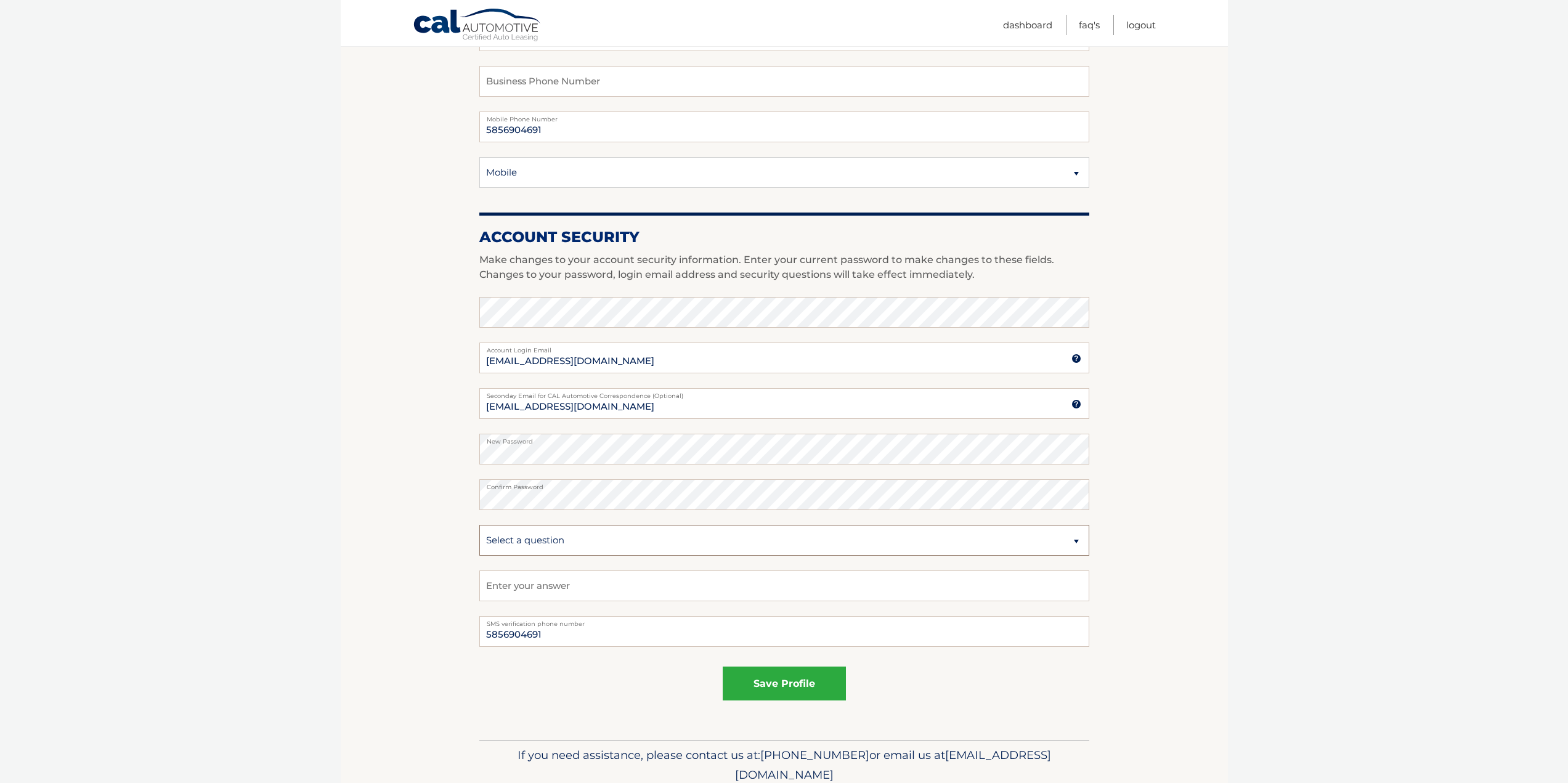
click at [949, 544] on select "Select a question What was the name of your elementary school? What is your mot…" at bounding box center [784, 540] width 610 height 31
select select "2"
click at [479, 525] on select "Select a question What was the name of your elementary school? What is your mot…" at bounding box center [784, 540] width 610 height 31
click at [628, 592] on input "text" at bounding box center [784, 585] width 610 height 31
type input "Fletcher"
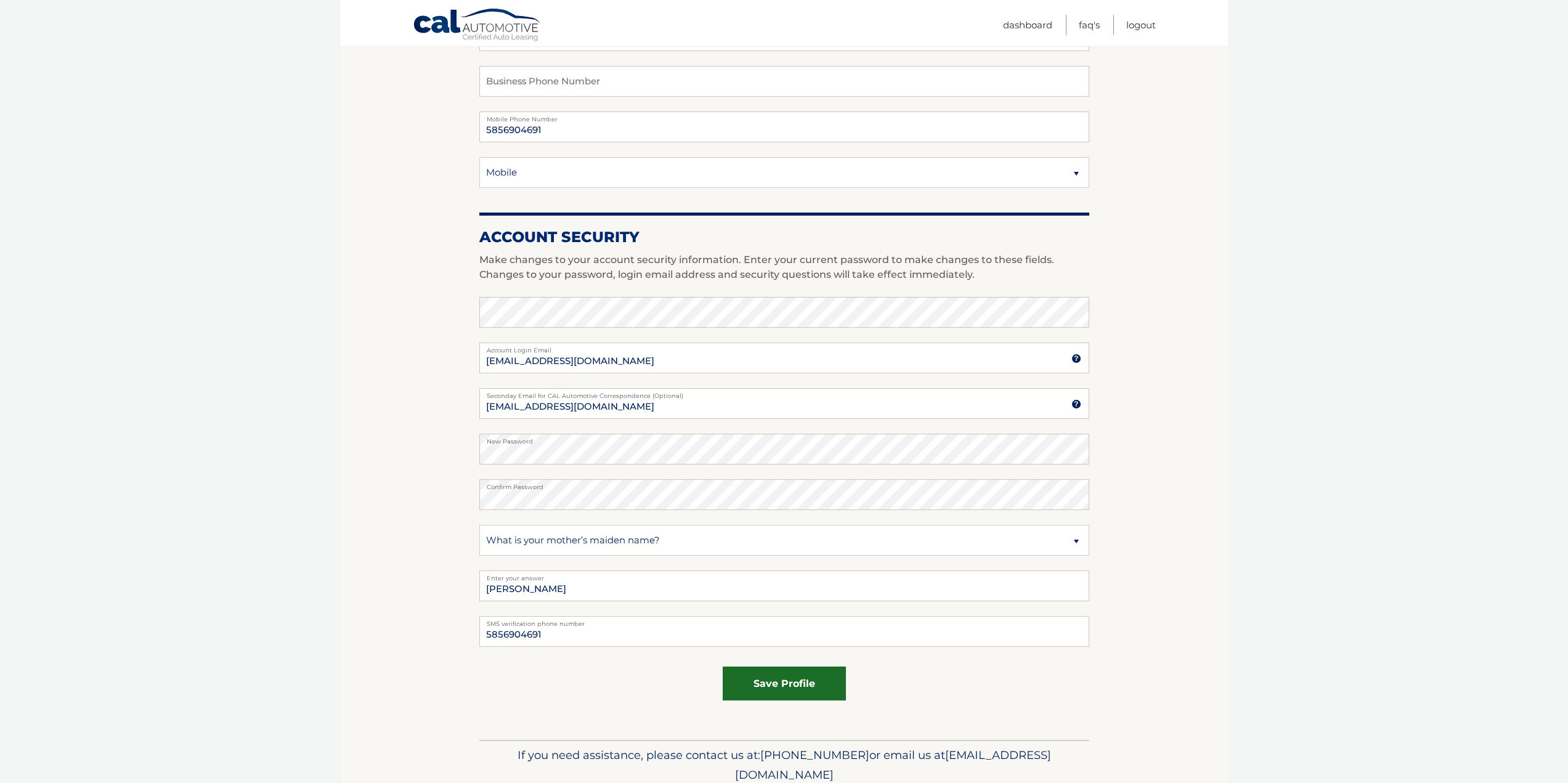
click at [805, 692] on button "save profile" at bounding box center [784, 683] width 123 height 34
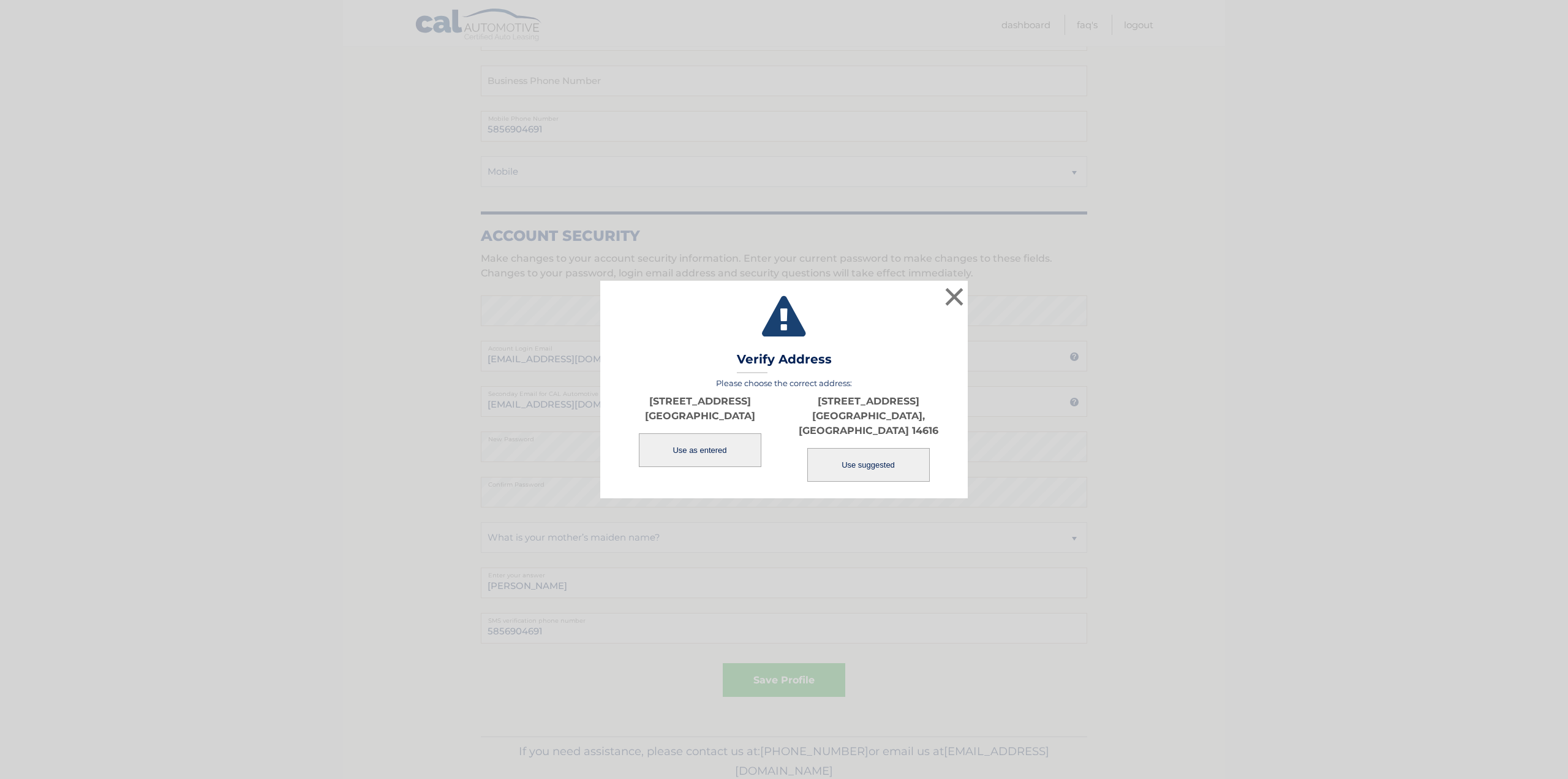
click at [878, 458] on button "Use suggested" at bounding box center [868, 465] width 123 height 34
type input "375 WILDWOOD DR"
type input "ROCHESTER"
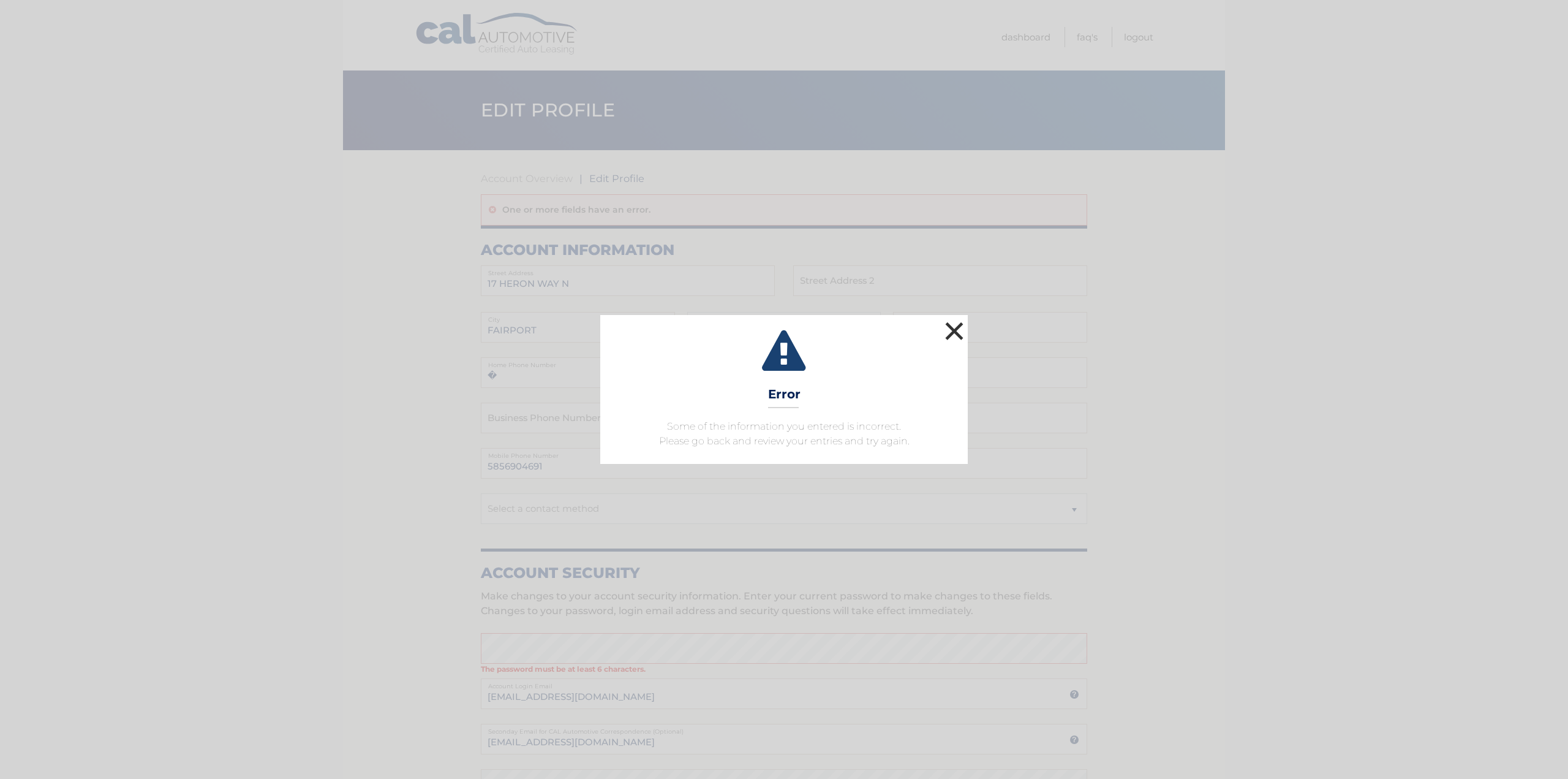
click at [960, 327] on button "×" at bounding box center [954, 331] width 24 height 24
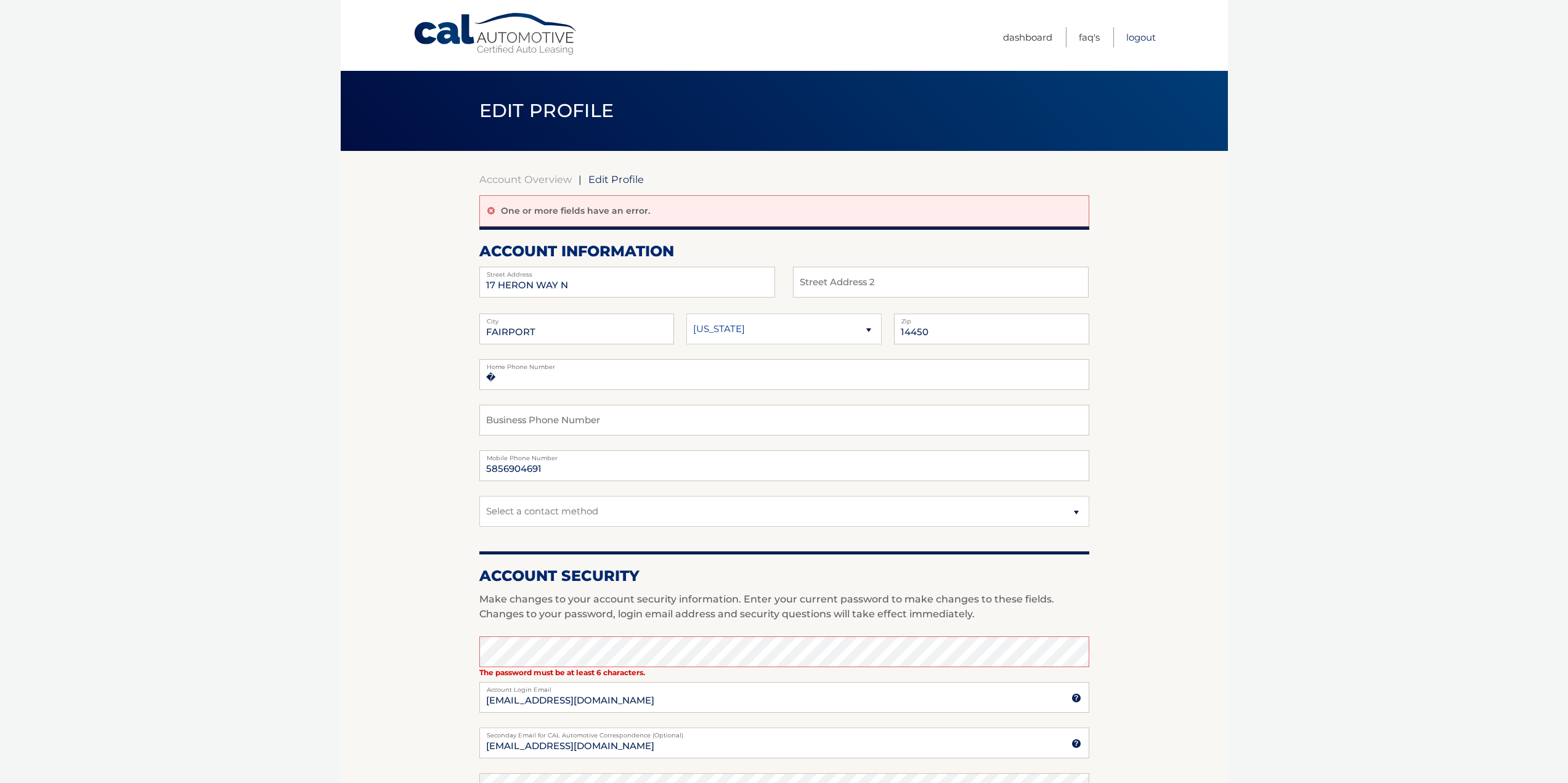
click at [1143, 36] on link "Logout" at bounding box center [1141, 38] width 30 height 20
